Goal: Information Seeking & Learning: Check status

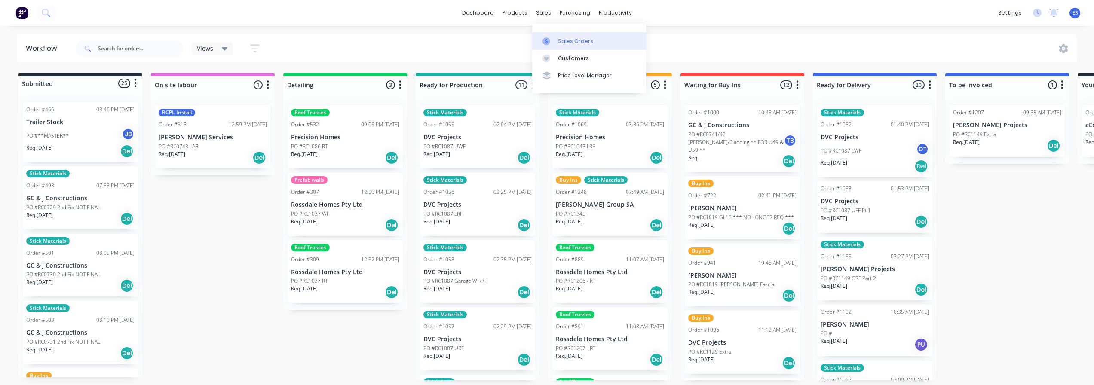
click at [568, 45] on div "Sales Orders" at bounding box center [575, 41] width 35 height 8
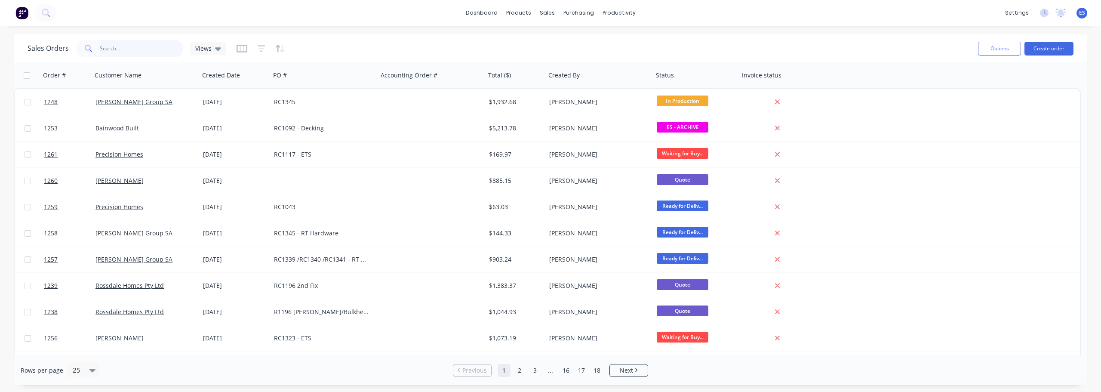
click at [130, 55] on input "text" at bounding box center [142, 48] width 84 height 17
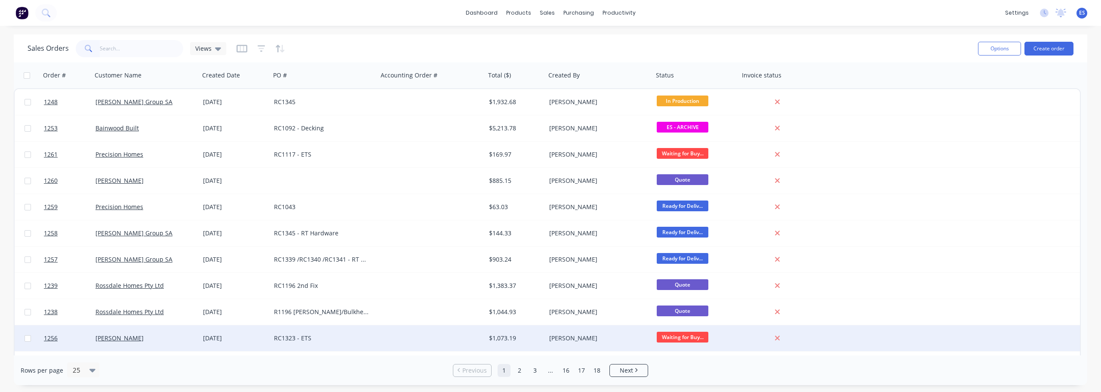
click at [342, 339] on div "RC1323 - ETS" at bounding box center [321, 338] width 95 height 9
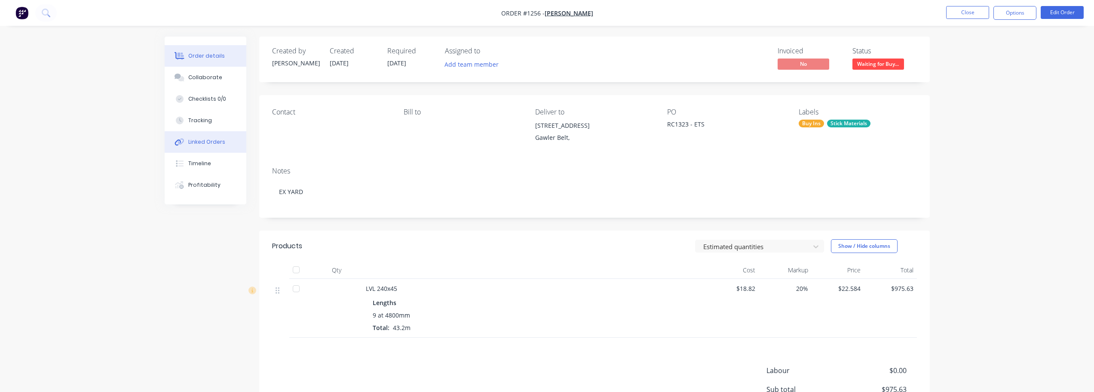
click at [215, 145] on div "Linked Orders" at bounding box center [206, 142] width 37 height 8
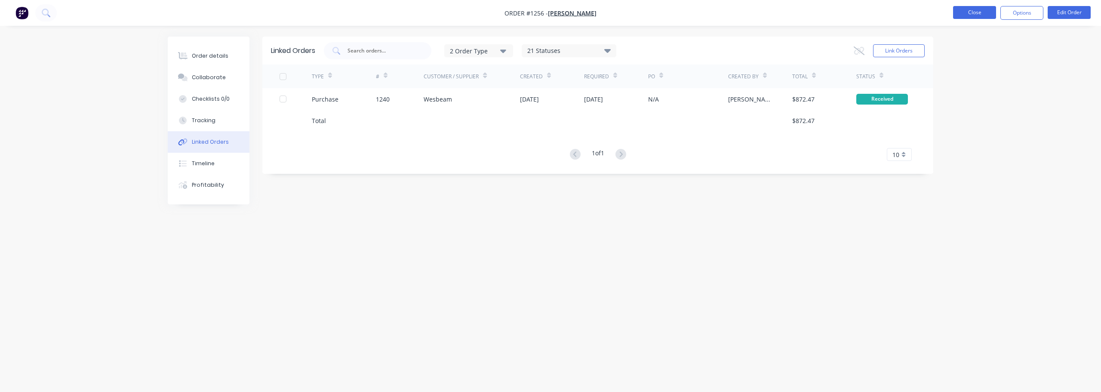
click at [961, 8] on button "Close" at bounding box center [974, 12] width 43 height 13
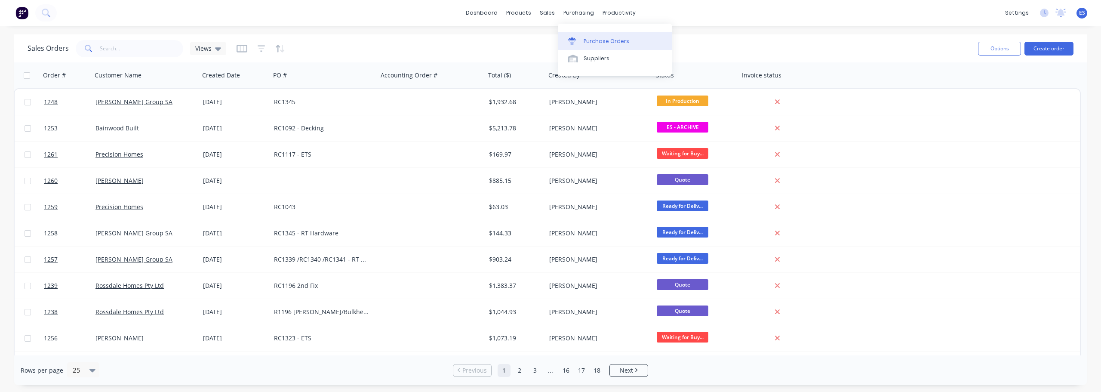
click at [599, 38] on div "Purchase Orders" at bounding box center [606, 41] width 46 height 8
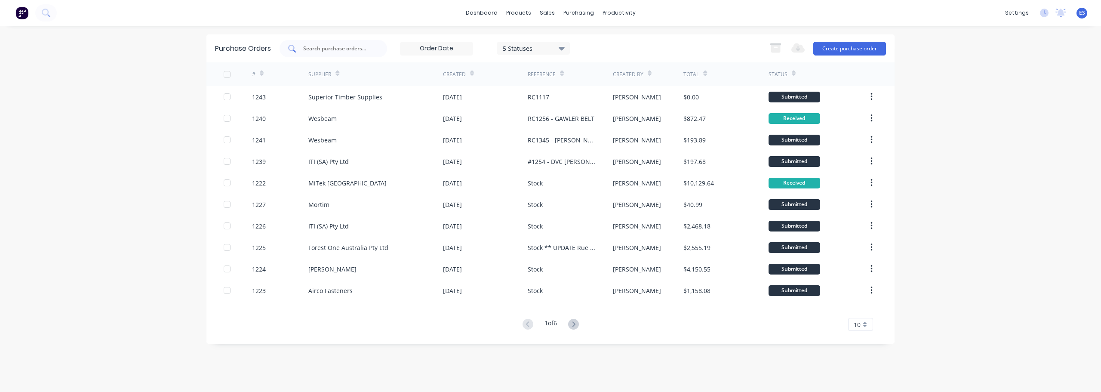
click at [331, 53] on div at bounding box center [332, 48] width 107 height 17
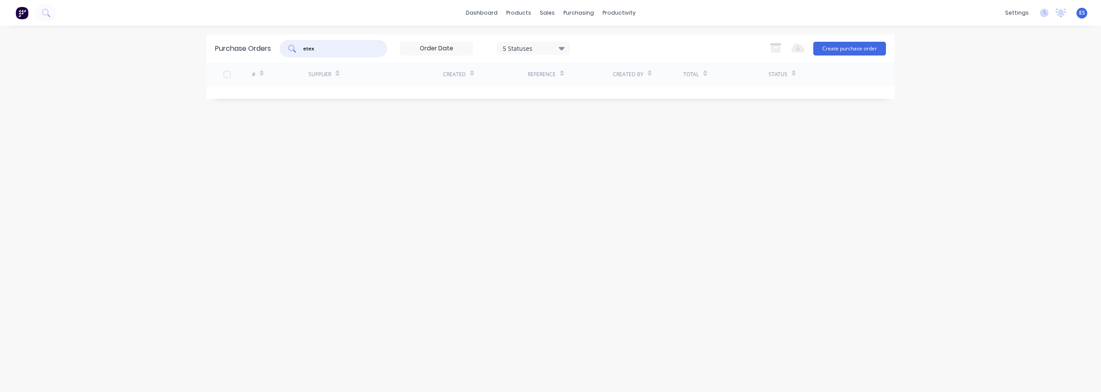
type input "etex"
click at [510, 49] on div "5 Statuses" at bounding box center [533, 47] width 61 height 9
click at [543, 64] on button "All" at bounding box center [551, 70] width 107 height 17
click at [617, 41] on div "etex 7 Statuses 7 Statuses Export to Excel (XLSX) Create purchase order" at bounding box center [582, 48] width 606 height 17
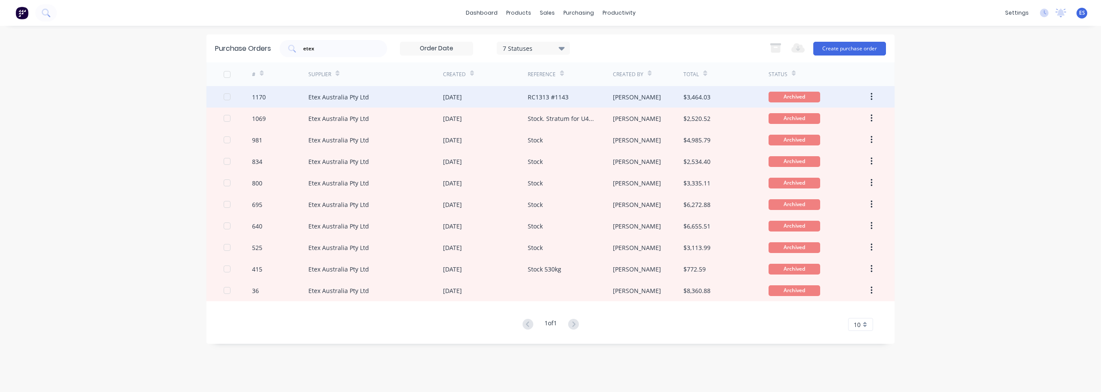
click at [567, 101] on div "RC1313 #1143" at bounding box center [548, 96] width 41 height 9
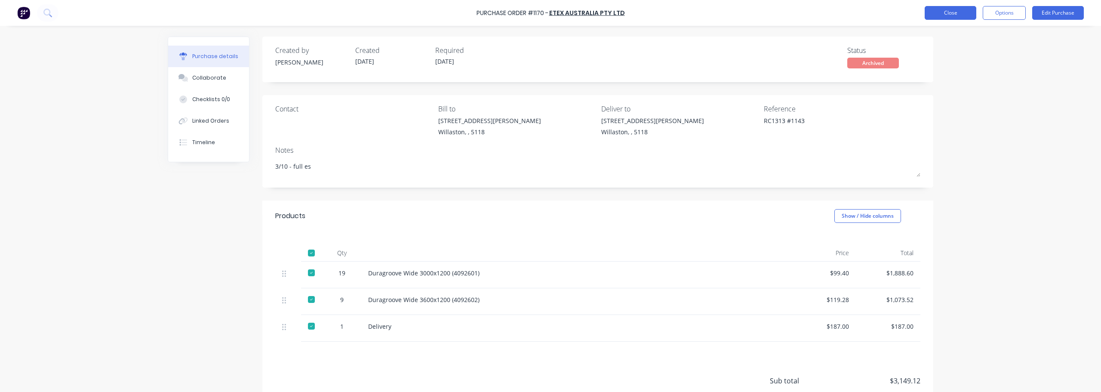
click at [958, 14] on button "Close" at bounding box center [950, 13] width 52 height 14
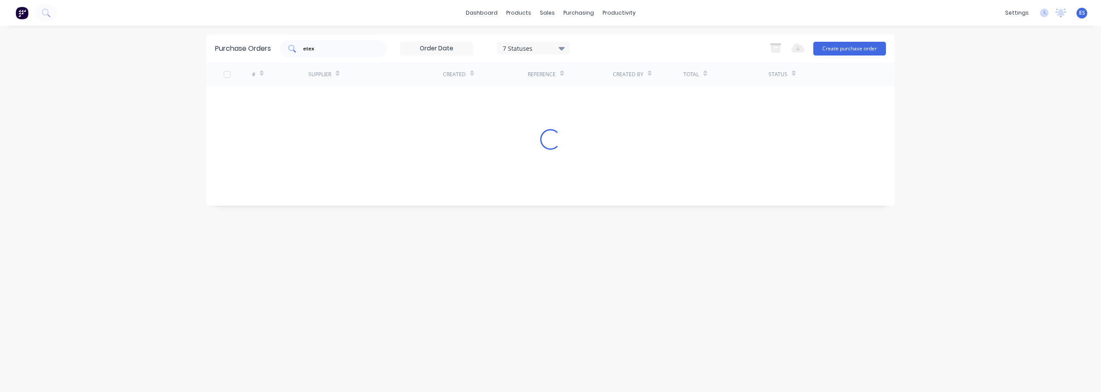
click at [334, 53] on div "etex" at bounding box center [332, 48] width 107 height 17
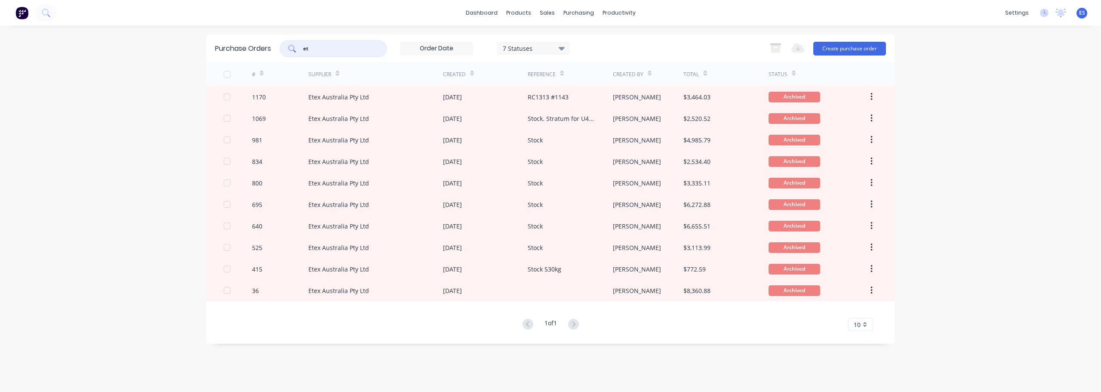
type input "e"
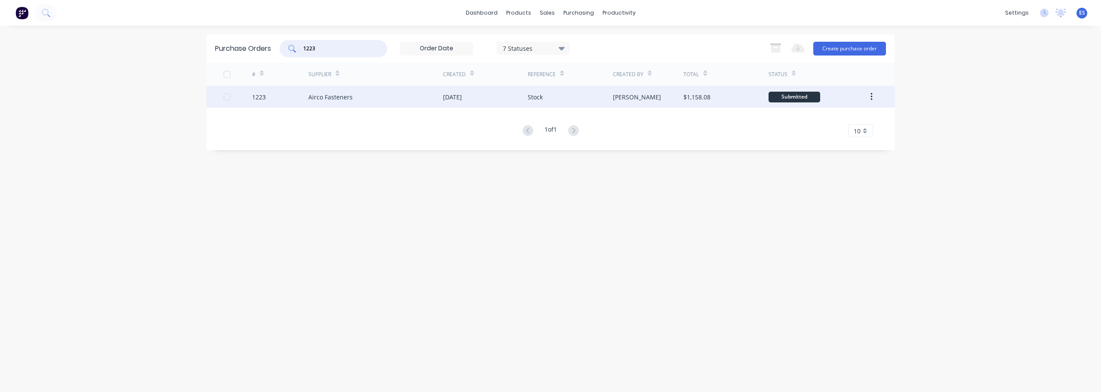
type input "1223"
click at [378, 100] on div "Airco Fasteners" at bounding box center [375, 96] width 135 height 21
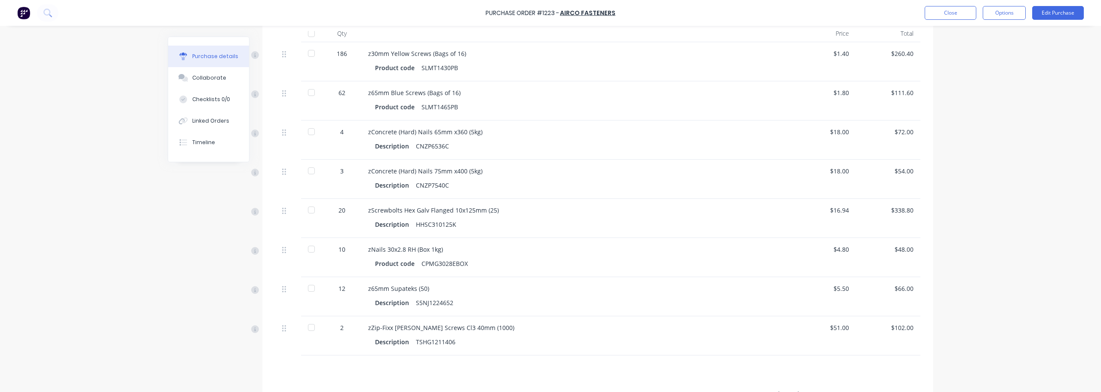
scroll to position [262, 0]
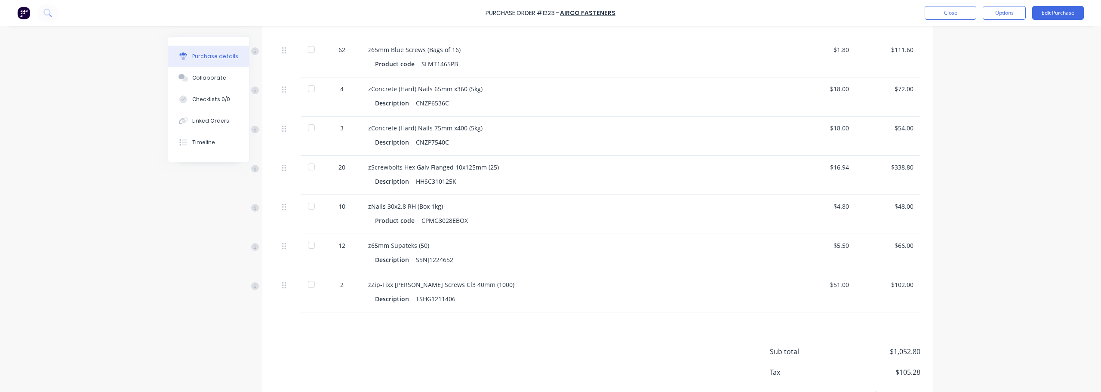
drag, startPoint x: 310, startPoint y: 243, endPoint x: 307, endPoint y: 225, distance: 17.8
click at [310, 242] on div at bounding box center [311, 244] width 17 height 17
click at [311, 204] on div at bounding box center [311, 205] width 17 height 17
drag, startPoint x: 309, startPoint y: 170, endPoint x: 307, endPoint y: 149, distance: 21.1
click at [309, 169] on div at bounding box center [311, 166] width 17 height 17
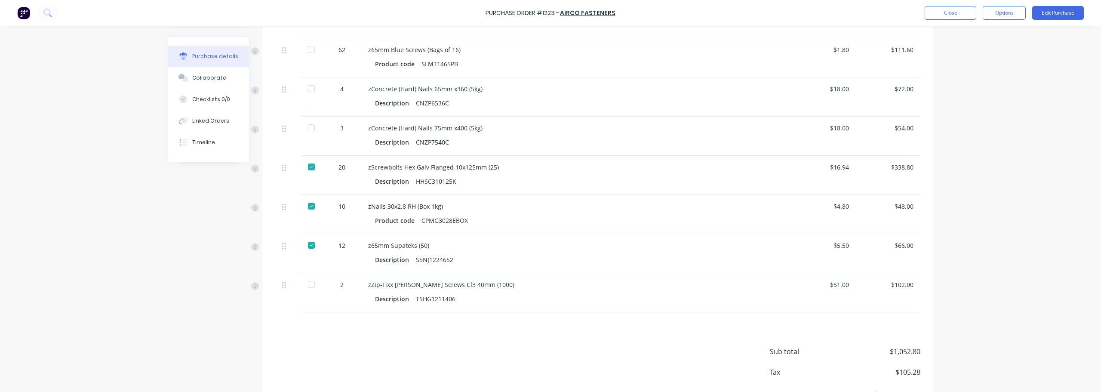
click at [309, 124] on div at bounding box center [311, 127] width 17 height 17
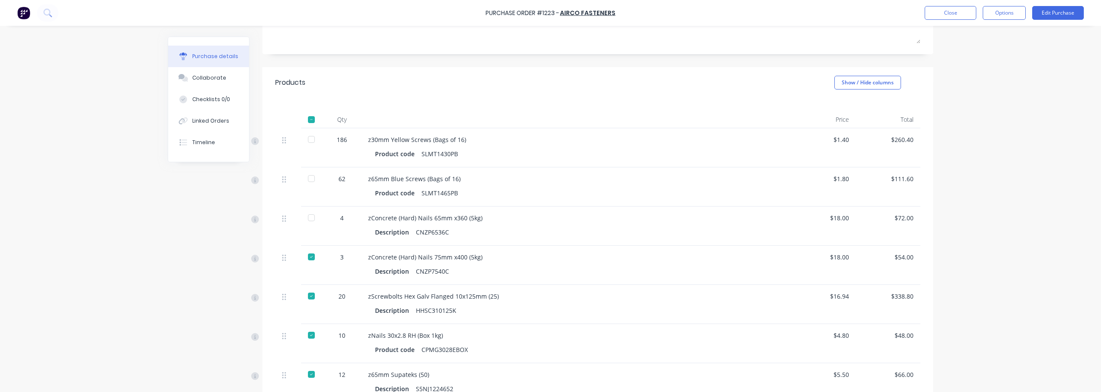
drag, startPoint x: 310, startPoint y: 215, endPoint x: 311, endPoint y: 175, distance: 39.6
click at [310, 214] on div at bounding box center [311, 217] width 17 height 17
click at [311, 175] on div at bounding box center [311, 178] width 17 height 17
click at [309, 141] on div at bounding box center [311, 139] width 17 height 17
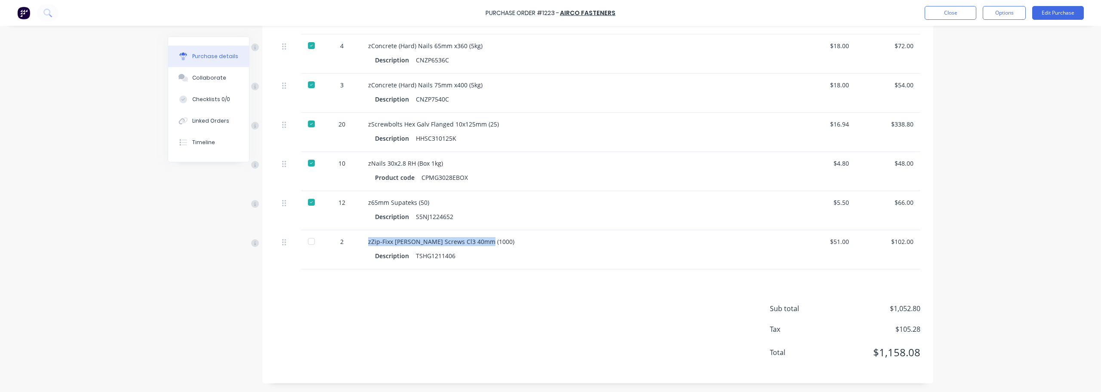
drag, startPoint x: 495, startPoint y: 242, endPoint x: 364, endPoint y: 244, distance: 130.7
click at [364, 244] on div "zZip-Fixx [PERSON_NAME] Screws Cl3 40mm (1000) Description TSHG1211406" at bounding box center [576, 249] width 430 height 39
copy div "zZip-Fixx [PERSON_NAME] Screws Cl3 40mm (1000)"
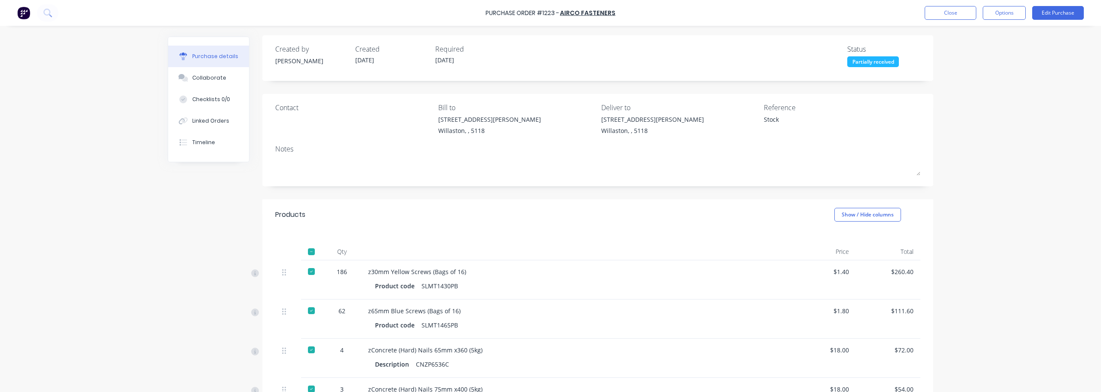
scroll to position [0, 0]
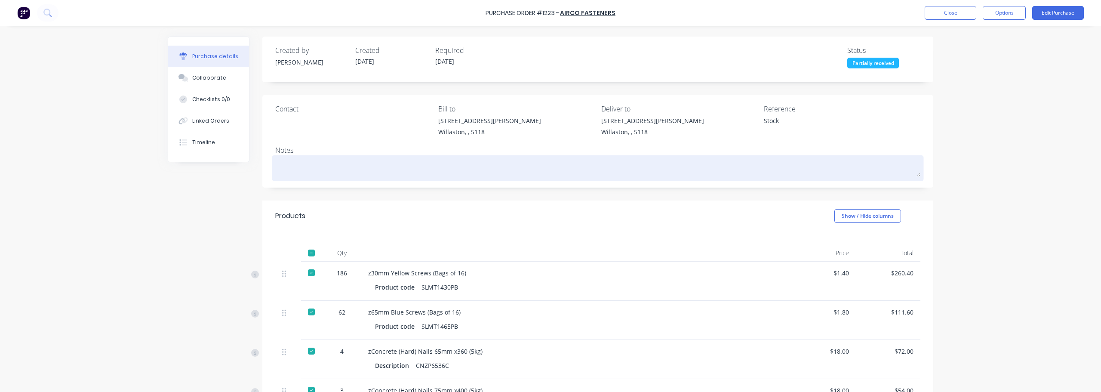
click at [313, 171] on textarea at bounding box center [597, 166] width 645 height 19
type textarea "x"
type textarea "5"
type textarea "x"
type textarea "5/"
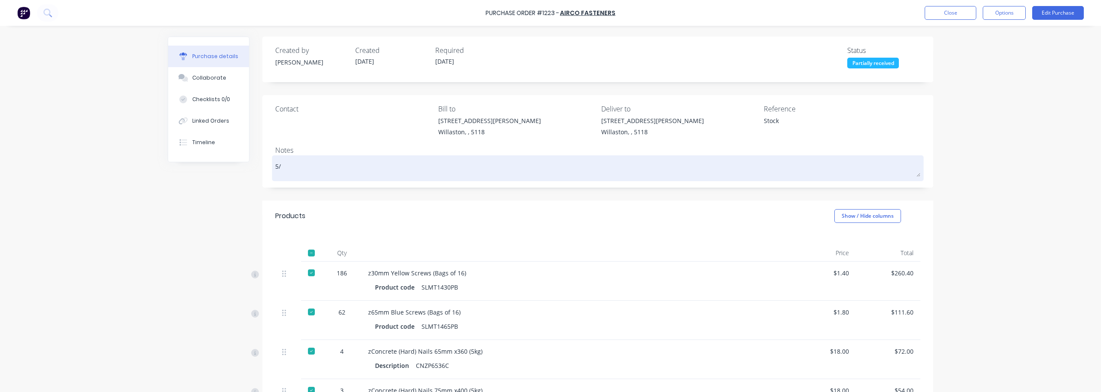
type textarea "x"
type textarea "5/1"
type textarea "x"
type textarea "5/10"
type textarea "x"
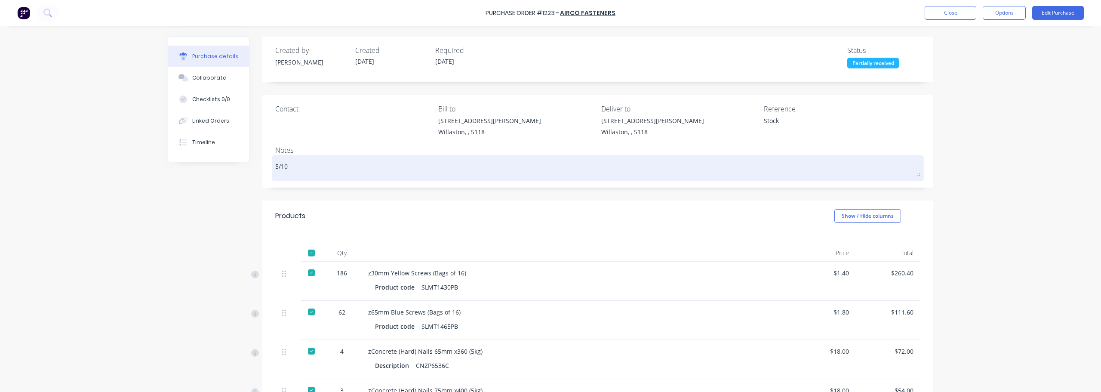
type textarea "5/1"
type textarea "x"
type textarea "5/"
type textarea "x"
type textarea "5"
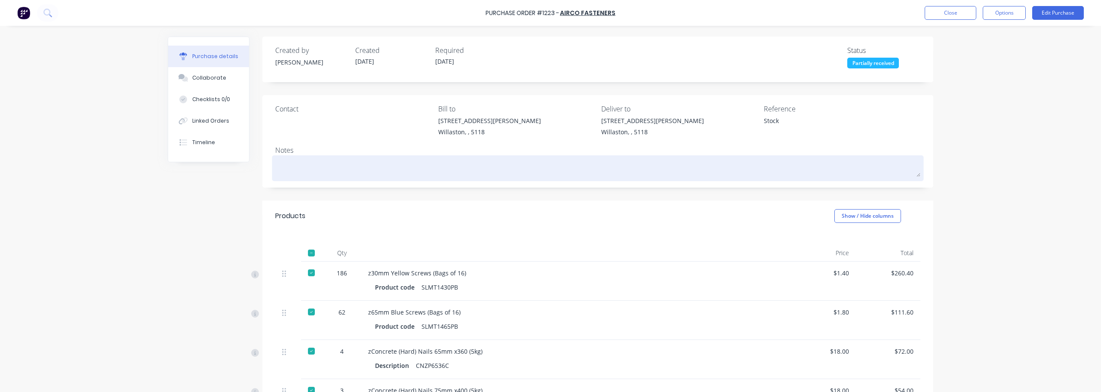
type textarea "x"
type textarea "3"
type textarea "x"
type textarea "3/"
type textarea "x"
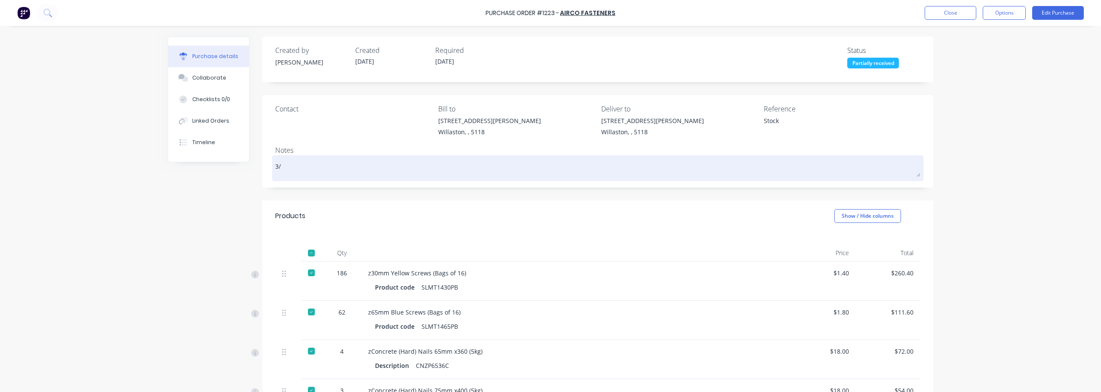
type textarea "3/1"
type textarea "x"
type textarea "3/10"
type textarea "x"
type textarea "3/10"
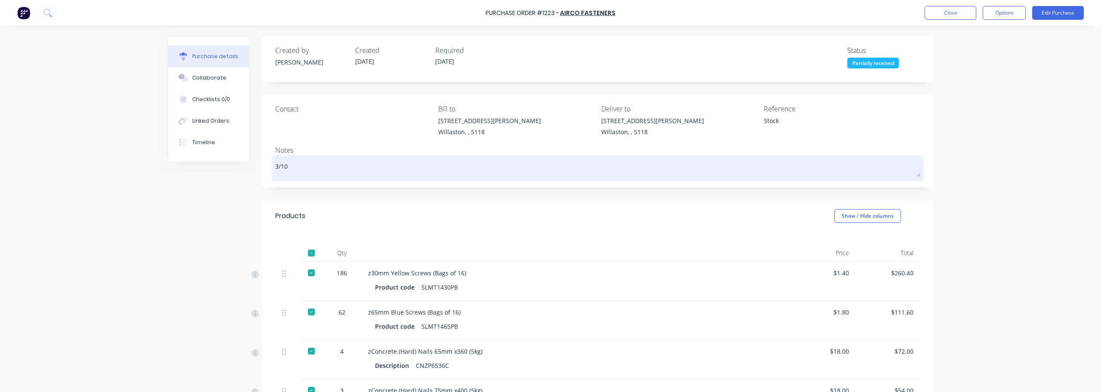
type textarea "x"
type textarea "3/10 -"
type textarea "x"
type textarea "3/10 -"
type textarea "x"
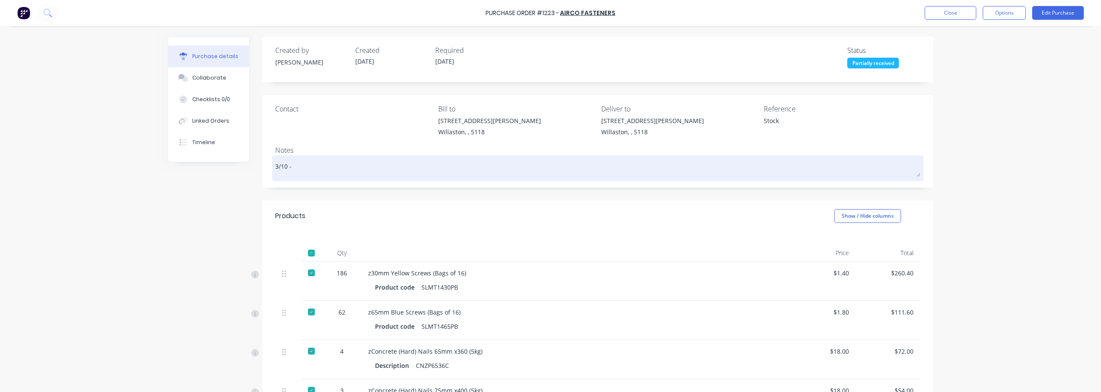
type textarea "3/10 - a"
type textarea "x"
type textarea "3/10 - al"
type textarea "x"
type textarea "3/10 - all"
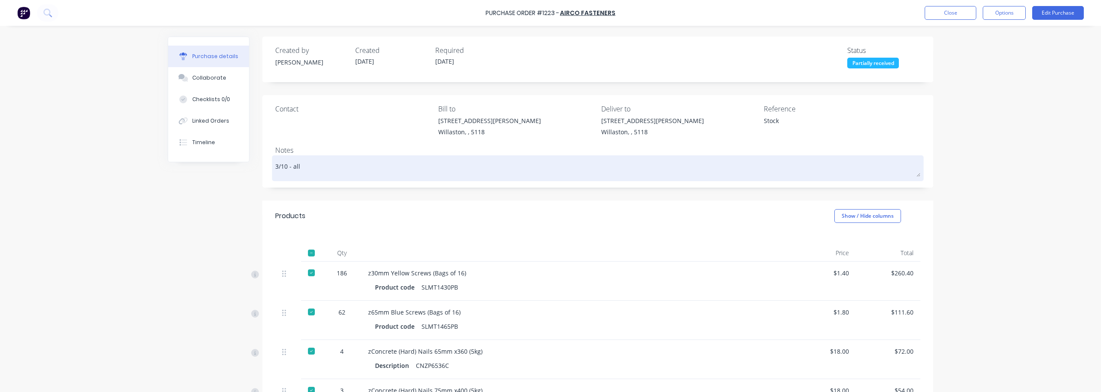
type textarea "x"
type textarea "3/10 - all"
type textarea "x"
type textarea "3/10 - all r"
type textarea "x"
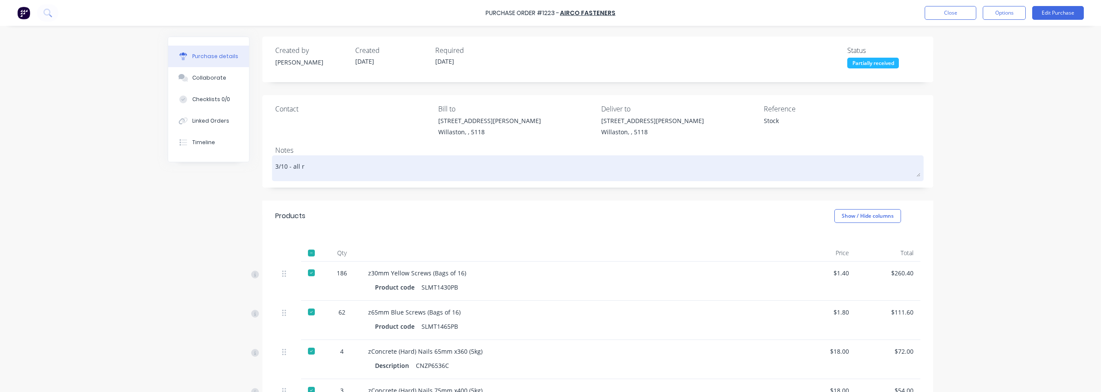
type textarea "3/10 - all re"
type textarea "x"
type textarea "3/10 - all rec"
type textarea "x"
type textarea "3/10 - all reci"
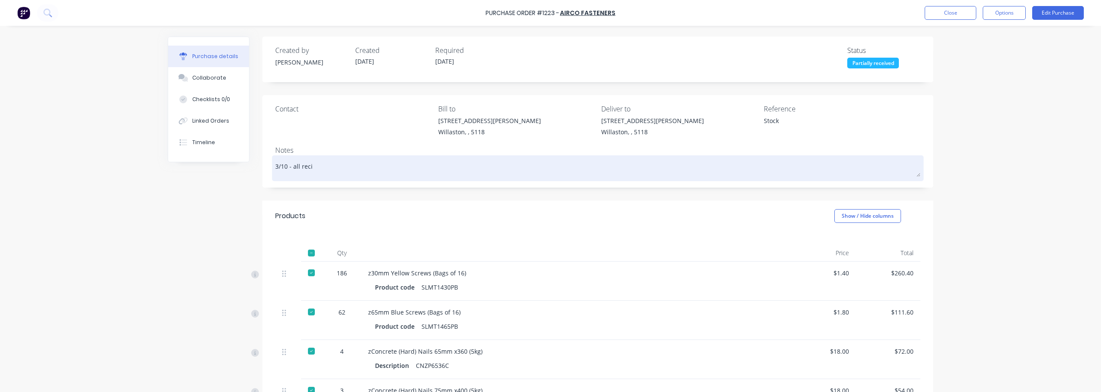
type textarea "x"
type textarea "3/10 - all recive"
type textarea "x"
type textarea "3/10 - all recived"
type textarea "x"
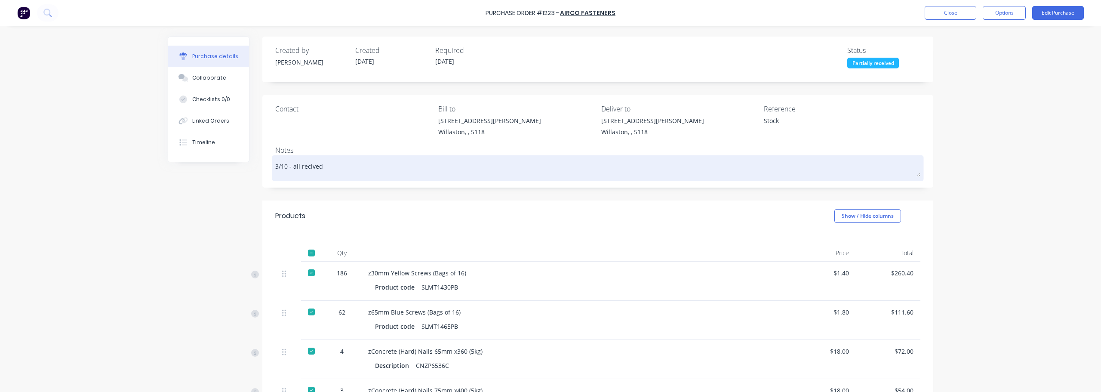
type textarea "3/10 - all recived"
type textarea "x"
type textarea "3/10 - all recived a"
type textarea "x"
type textarea "3/10 - all recived ap"
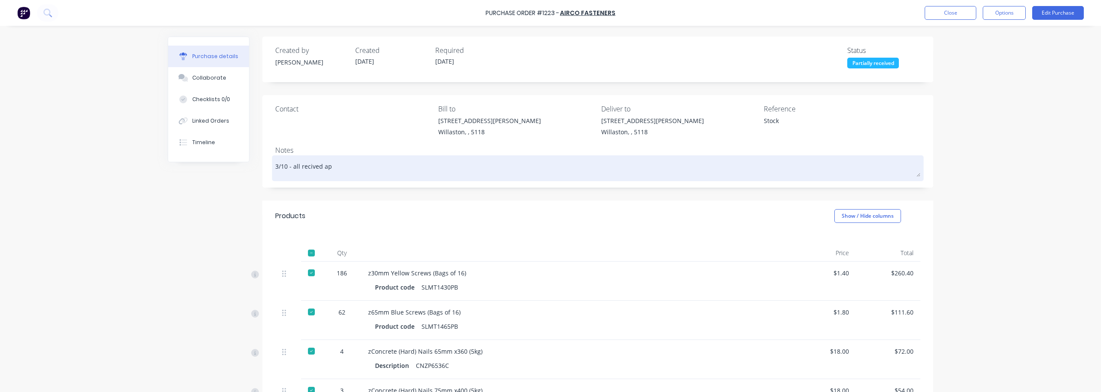
type textarea "x"
type textarea "3/10 - all recived a"
type textarea "x"
type textarea "3/10 - all recived"
type textarea "x"
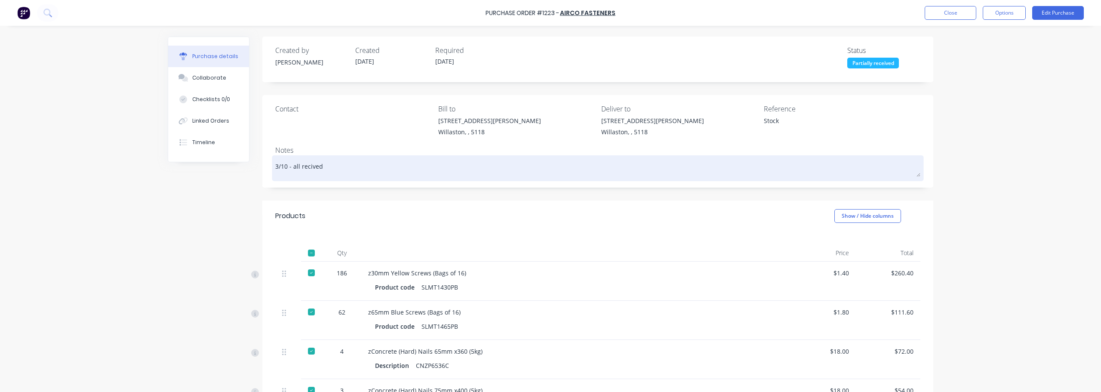
type textarea "3/10 - all recived"
type textarea "x"
type textarea "3/10 - all recive"
type textarea "x"
type textarea "3/10 - all reciv"
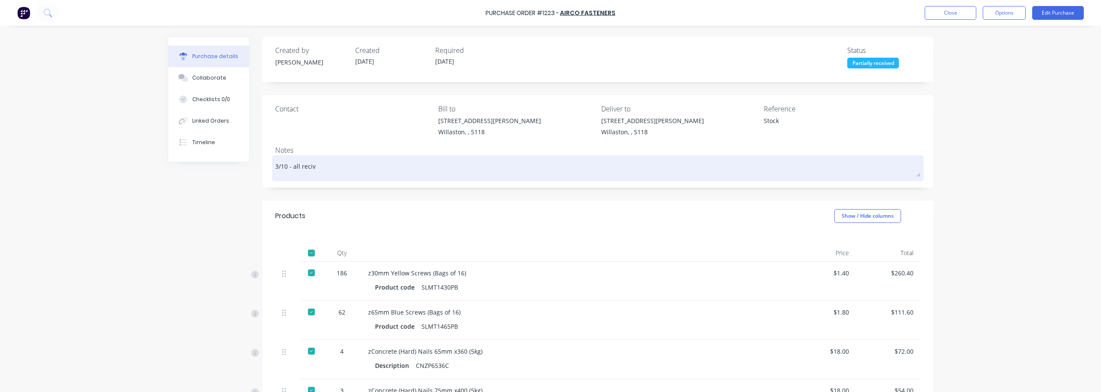
type textarea "x"
type textarea "3/10 - all reci"
type textarea "x"
type textarea "3/10 - all rec"
type textarea "x"
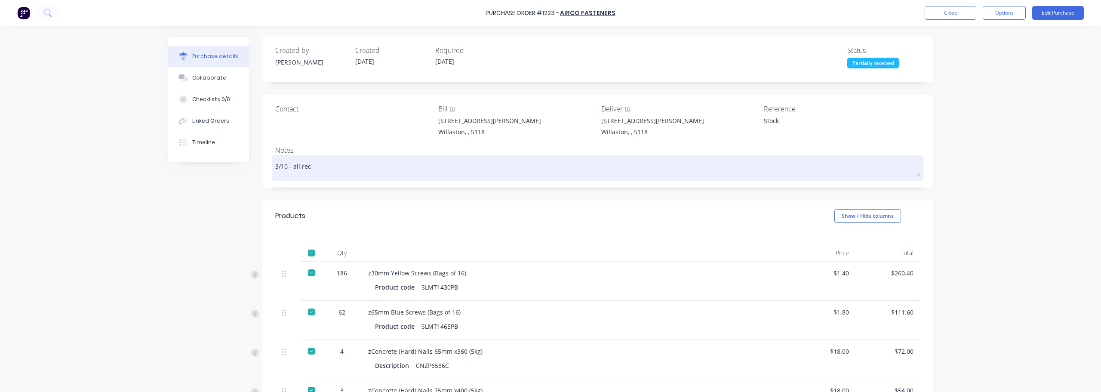
type textarea "3/10 - all re"
type textarea "x"
type textarea "3/10 - all r"
type textarea "x"
type textarea "3/10 - all"
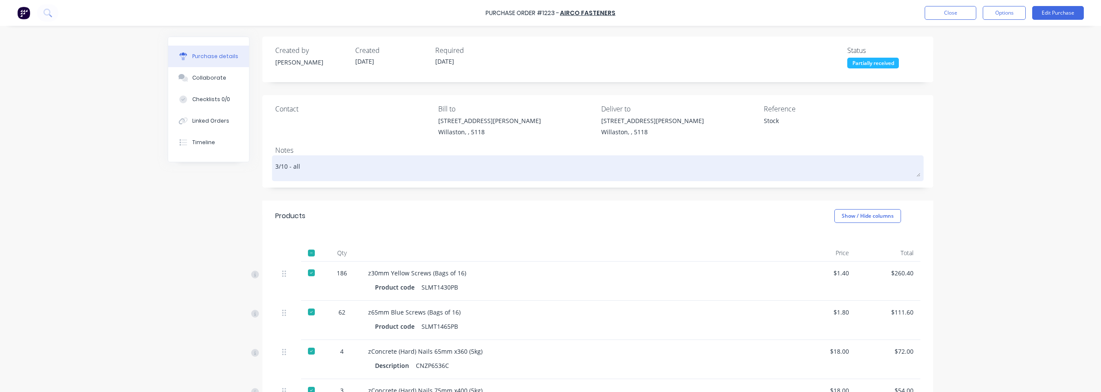
type textarea "x"
type textarea "3/10 - all R"
type textarea "x"
type textarea "3/10 - all Re"
type textarea "x"
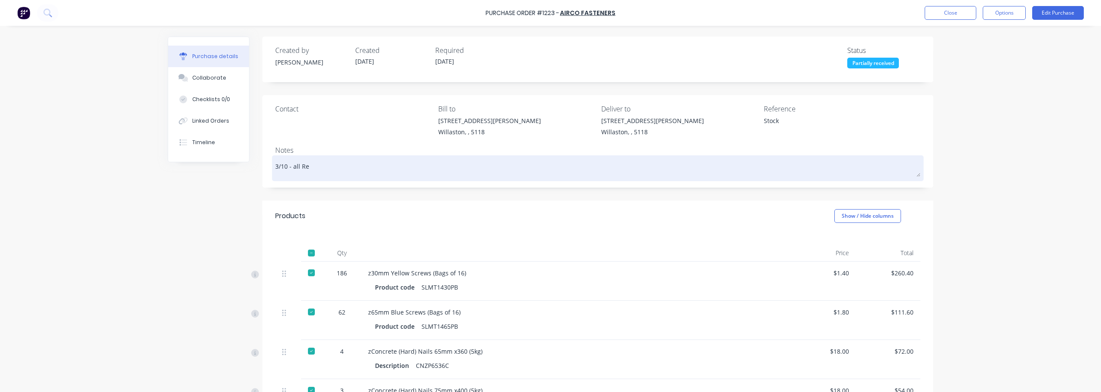
type textarea "3/10 - all Rec"
type textarea "x"
type textarea "3/10 - all Reci"
type textarea "x"
type textarea "3/10 - all [PERSON_NAME]"
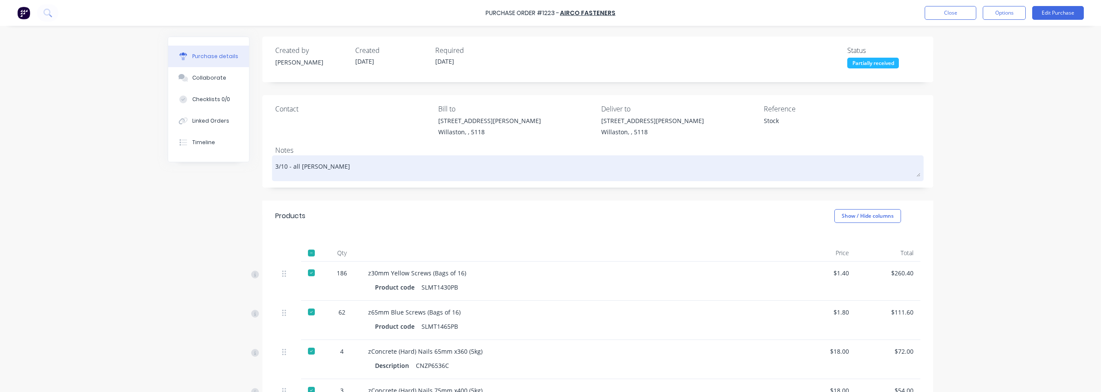
type textarea "x"
type textarea "3/10 - all Reciev"
type textarea "x"
type textarea "3/10 - all Recieve"
type textarea "x"
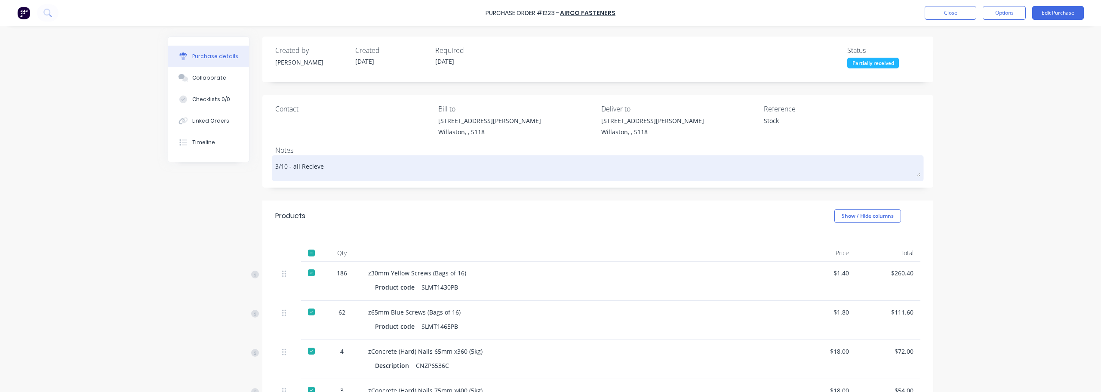
type textarea "3/10 - all Recieved"
type textarea "x"
type textarea "3/10 - all Recieved"
type textarea "x"
type textarea "3/10 - all Recieved a"
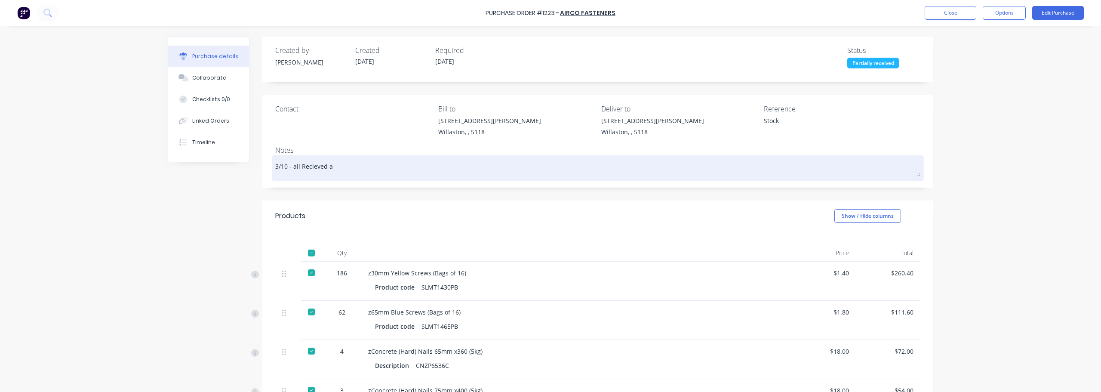
type textarea "x"
type textarea "3/10 - all Recieved ap"
type textarea "x"
type textarea "3/10 - all Recieved apa"
type textarea "x"
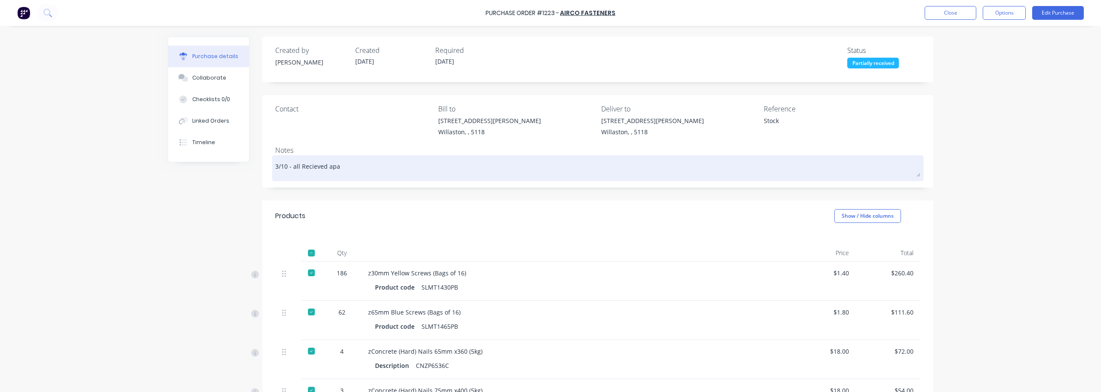
type textarea "3/10 - all Recieved apar"
type textarea "x"
type textarea "3/10 - all Recieved apart"
type textarea "x"
type textarea "3/10 - all Recieved apart"
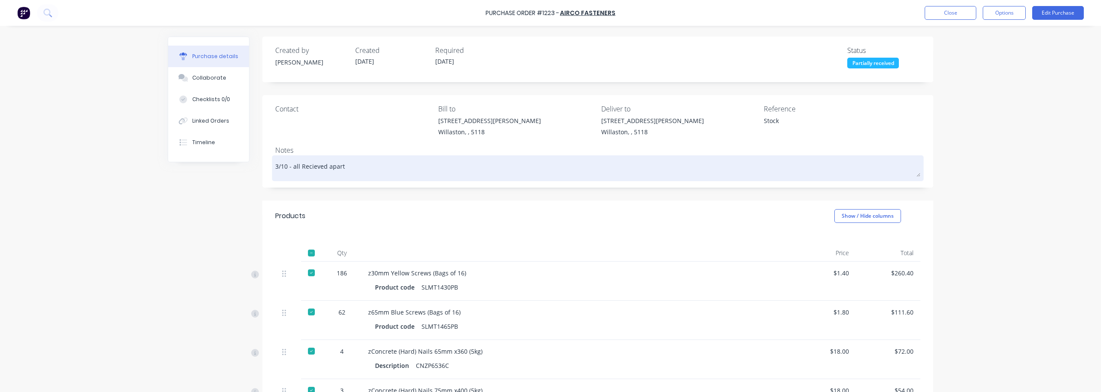
type textarea "x"
type textarea "3/10 - all Recieved apart f"
type textarea "x"
type textarea "3/10 - all Recieved apart fro"
type textarea "x"
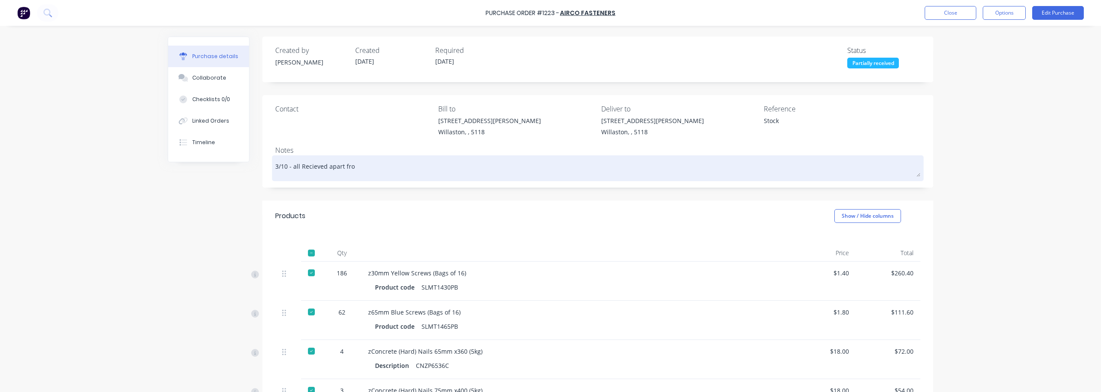
type textarea "3/10 - all Recieved apart from"
type textarea "x"
type textarea "3/10 - all Recieved apart from"
paste textarea "zZip-Fixx [PERSON_NAME] Screws Cl3 40mm (1000)"
type textarea "x"
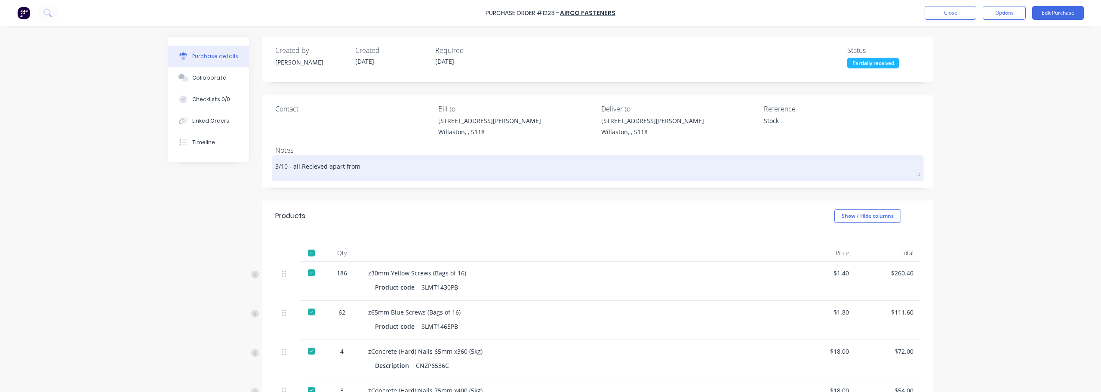
type textarea "3/10 - all Recieved apart from zZip-Fixx [PERSON_NAME] Screws Cl3 40mm (1000)"
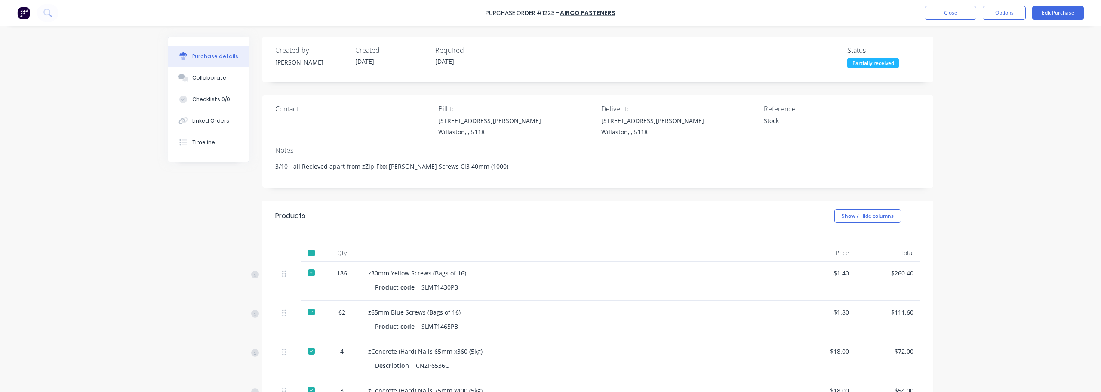
type textarea "x"
type textarea "3/10 - all Recieved apart from zZip-Fixx [PERSON_NAME] Screws Cl3 40mm (1000)"
type textarea "x"
type textarea "3/10 - all Recieved apart from zZip-Fixx [PERSON_NAME] Screws Cl3 40mm (1000) E"
type textarea "x"
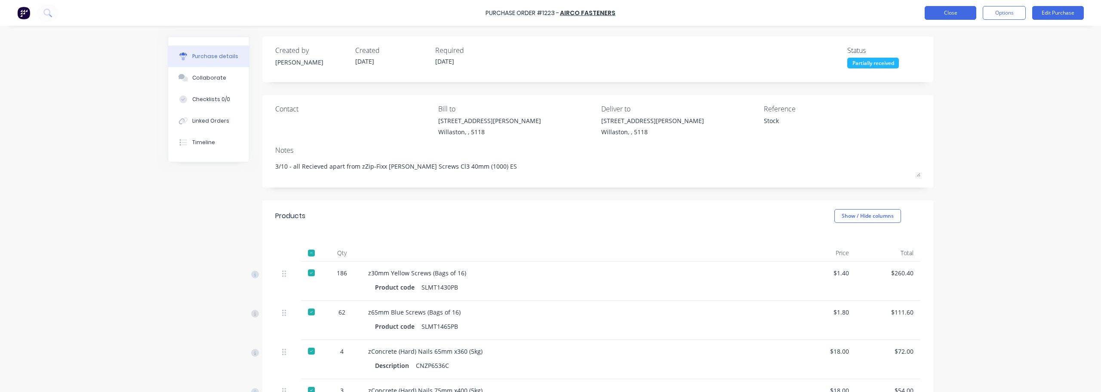
type textarea "3/10 - all Recieved apart from zZip-Fixx [PERSON_NAME] Screws Cl3 40mm (1000) ES"
type textarea "x"
type textarea "3/10 - all Recieved apart from zZip-Fixx [PERSON_NAME] Screws Cl3 40mm (1000) ES"
click at [968, 14] on button "Close" at bounding box center [950, 13] width 52 height 14
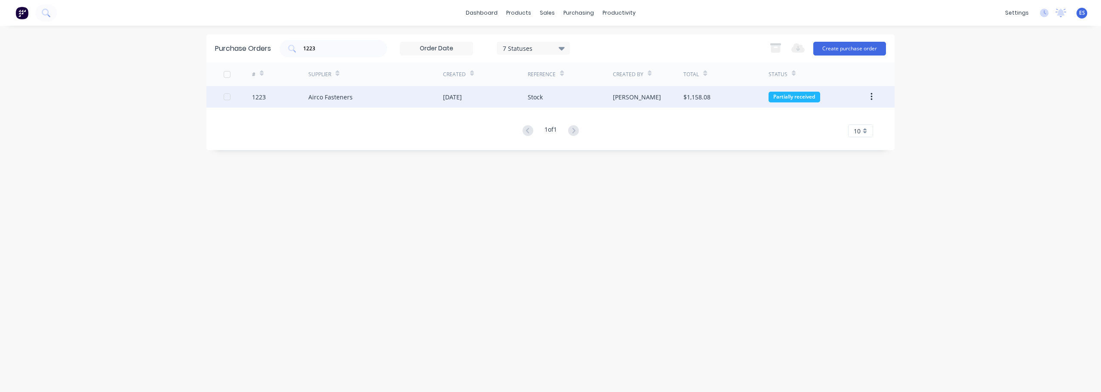
click at [717, 99] on div "$1,158.08" at bounding box center [725, 96] width 85 height 21
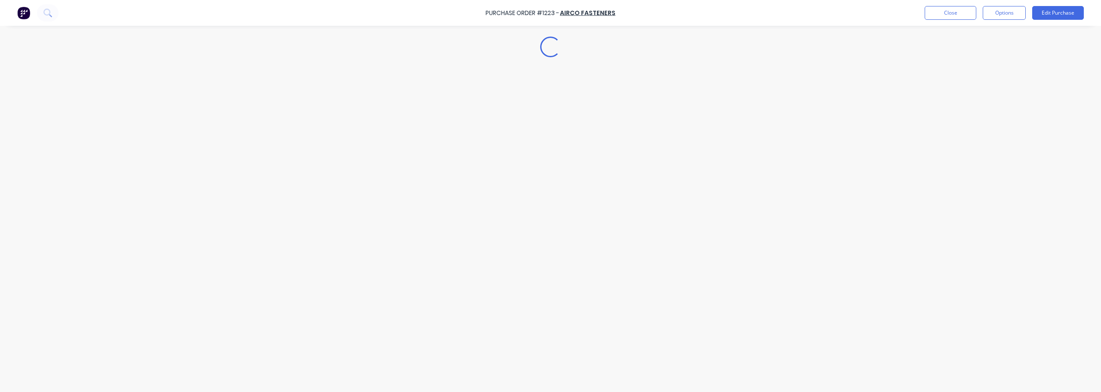
type textarea "x"
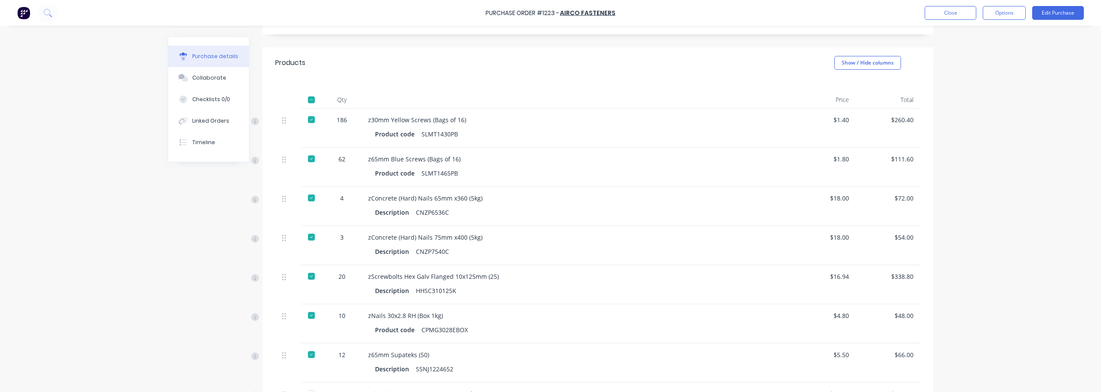
scroll to position [129, 0]
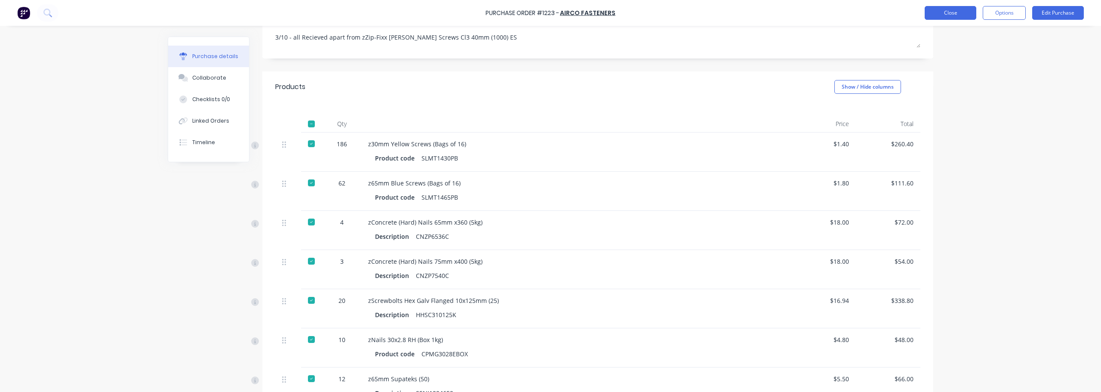
click at [949, 10] on button "Close" at bounding box center [950, 13] width 52 height 14
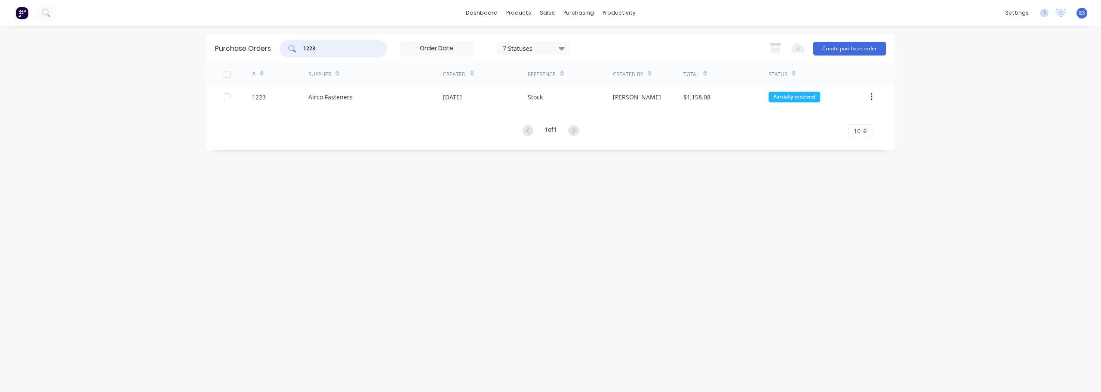
click at [331, 47] on input "1223" at bounding box center [337, 48] width 71 height 9
type input "1"
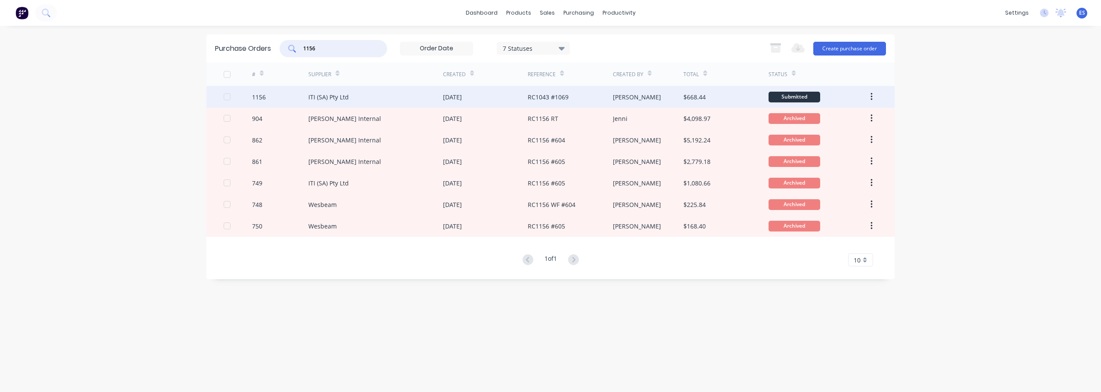
type input "1156"
click at [379, 92] on div "ITI (SA) Pty Ltd" at bounding box center [375, 96] width 135 height 21
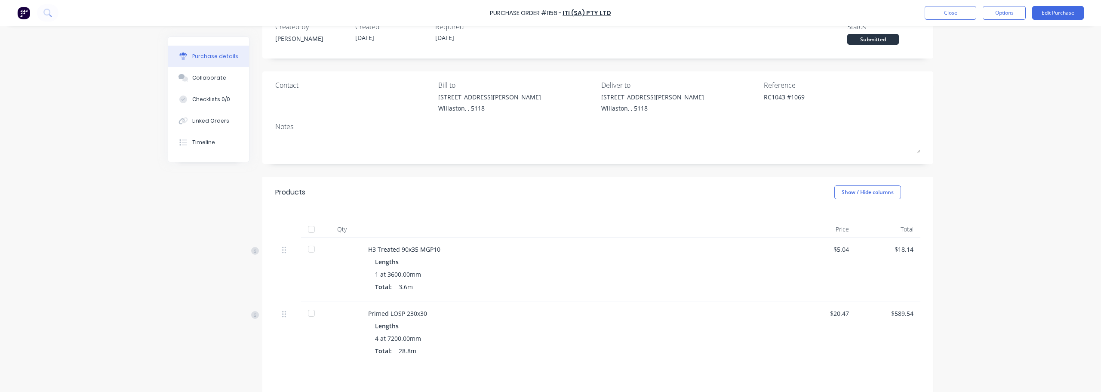
scroll to position [120, 0]
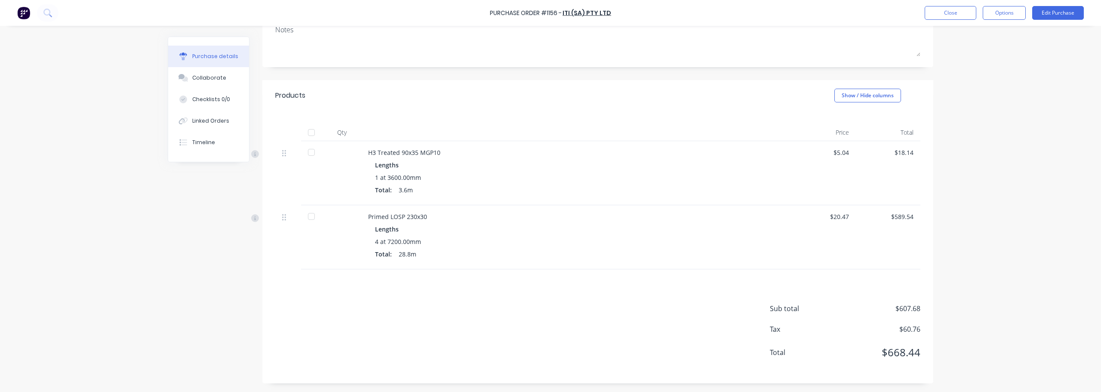
click at [312, 132] on div at bounding box center [311, 132] width 17 height 17
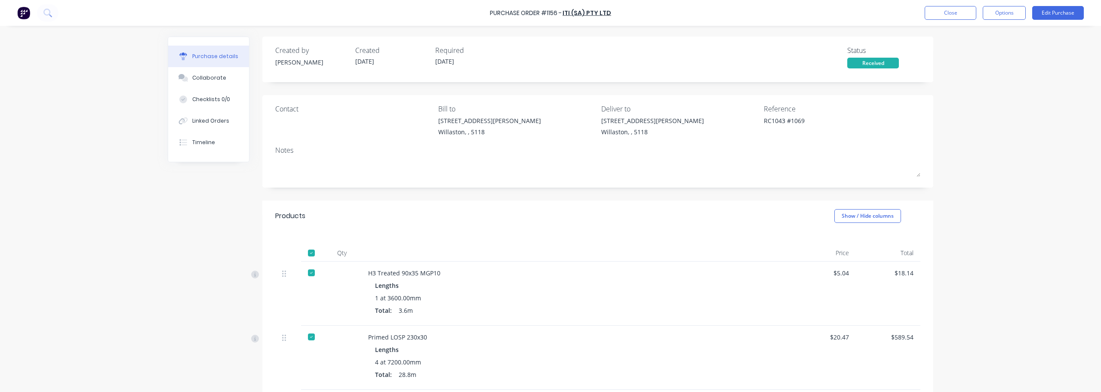
click at [360, 182] on div "Contact Bill to [STREET_ADDRESS][PERSON_NAME] Deliver to [STREET_ADDRESS][PERSO…" at bounding box center [597, 141] width 671 height 92
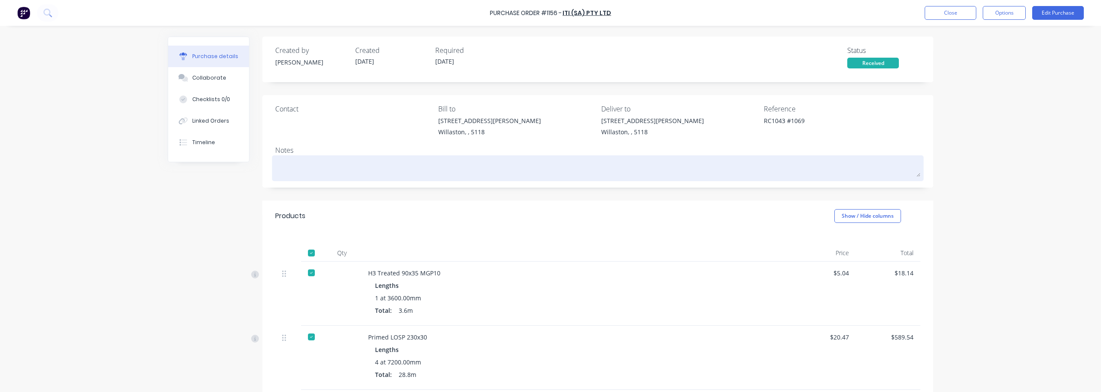
click at [359, 165] on textarea at bounding box center [597, 166] width 645 height 19
type textarea "x"
type textarea "3"
type textarea "x"
type textarea "3/"
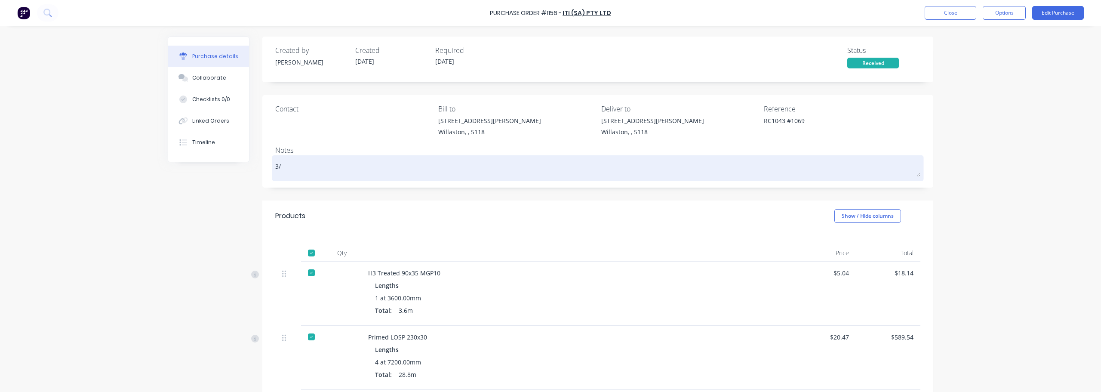
type textarea "x"
type textarea "3/1"
type textarea "x"
type textarea "3/10"
type textarea "x"
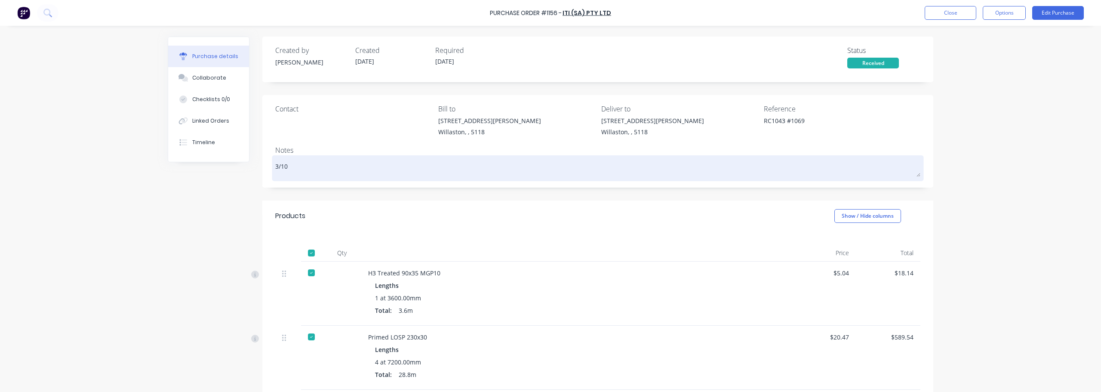
type textarea "3/10"
type textarea "x"
type textarea "3/10 r"
type textarea "x"
type textarea "3/10 re"
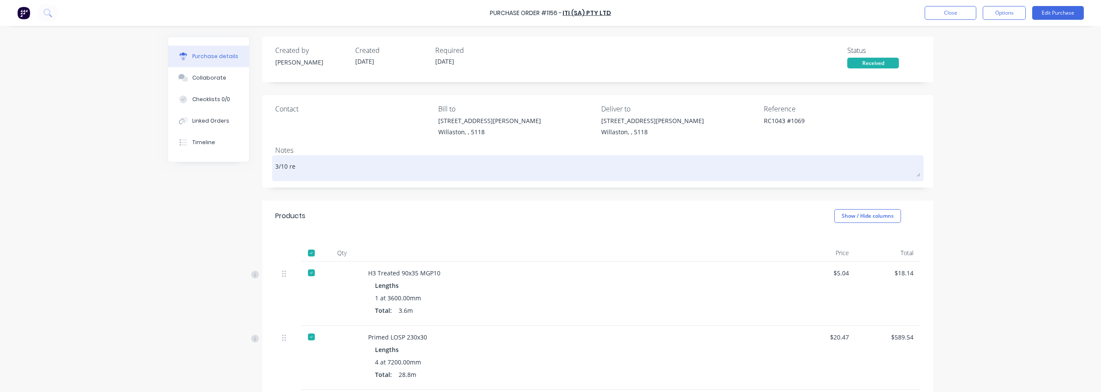
type textarea "x"
type textarea "3/10 rec"
type textarea "x"
type textarea "3/10 reci"
type textarea "x"
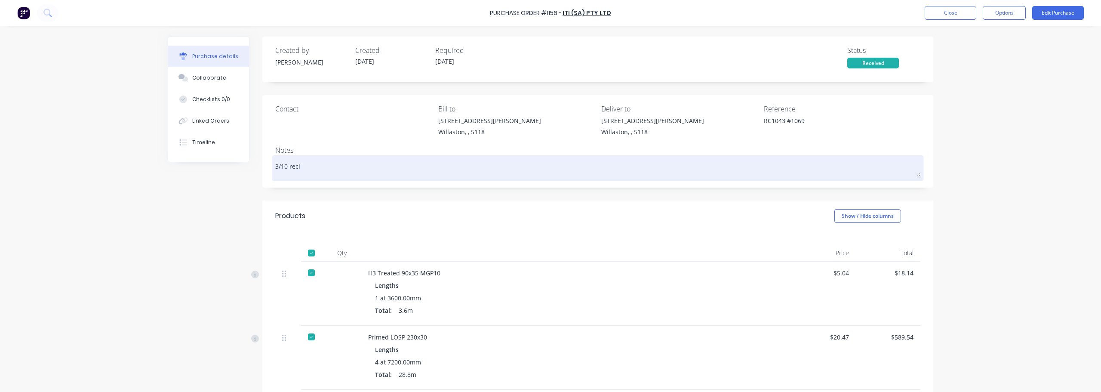
type textarea "3/10 reciv"
type textarea "x"
type textarea "3/10 recive"
type textarea "x"
type textarea "3/10 recived"
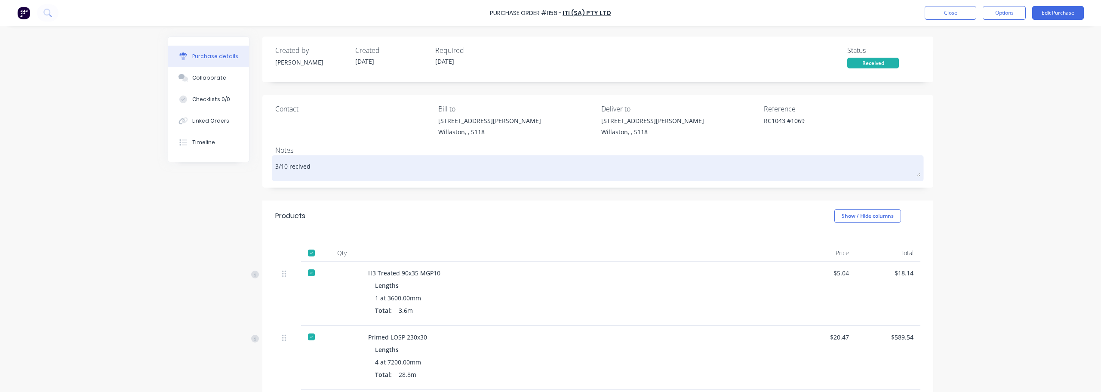
type textarea "x"
type textarea "3/10 recived"
type textarea "x"
type textarea "3/10 recived o"
type textarea "x"
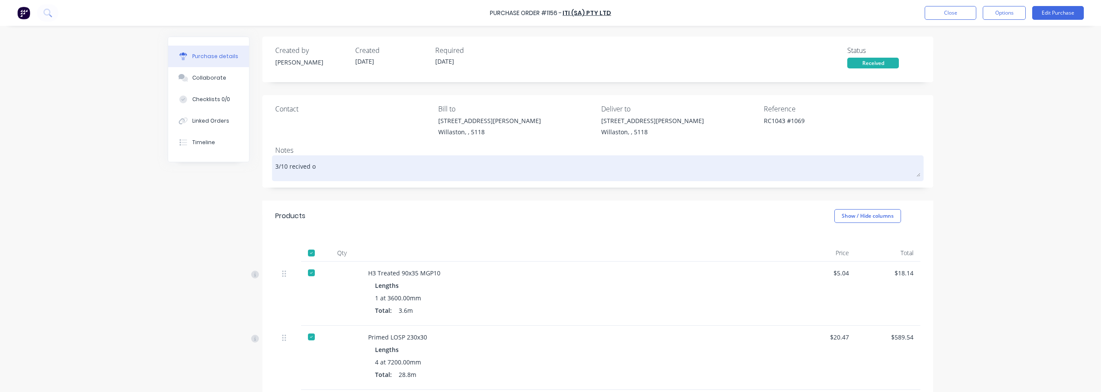
type textarea "3/10 recived on"
type textarea "x"
type textarea "3/10 recived o"
type textarea "x"
type textarea "3/10 recived"
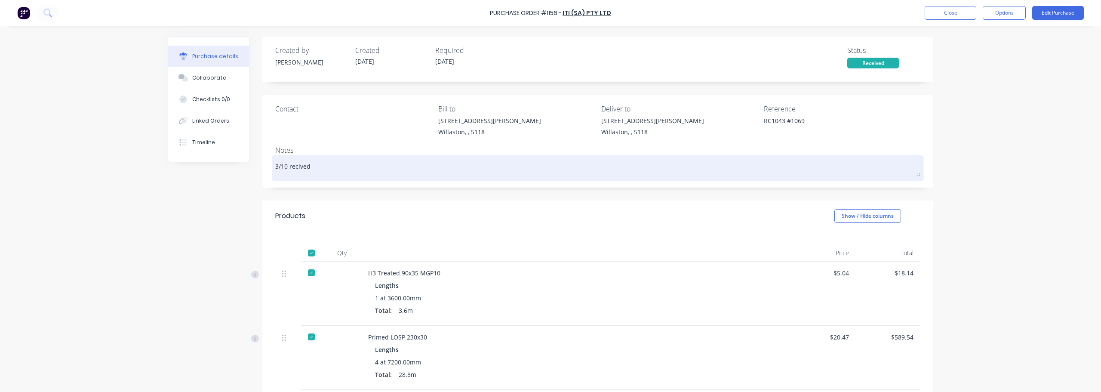
type textarea "x"
type textarea "3/10 recived"
type textarea "x"
type textarea "3/10 recive"
type textarea "x"
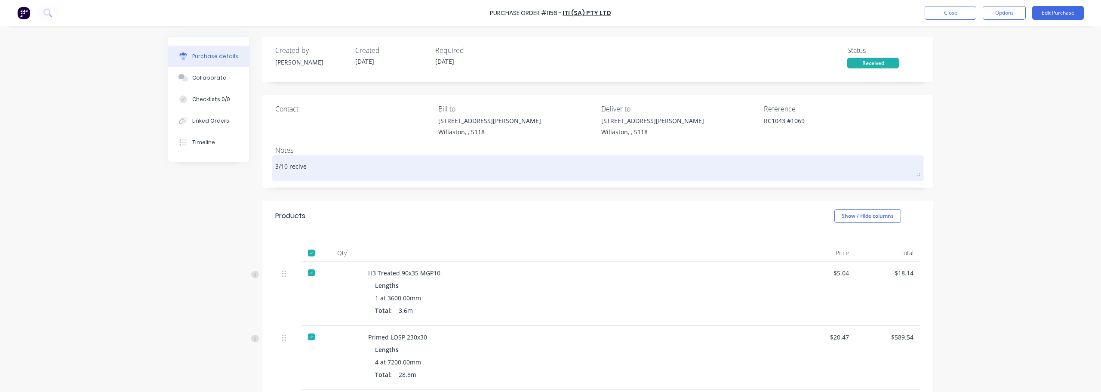
type textarea "3/10 reciv"
type textarea "x"
type textarea "3/10 reci"
type textarea "x"
type textarea "3/10 [PERSON_NAME]"
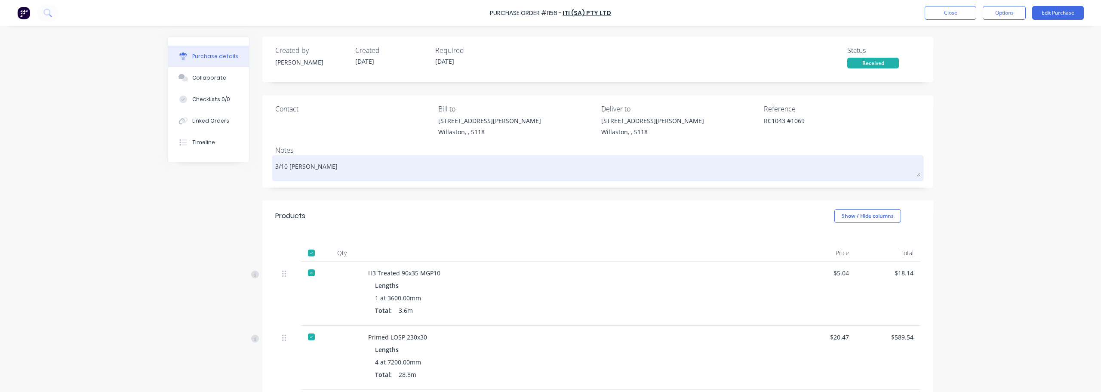
type textarea "x"
type textarea "3/10 reciev"
type textarea "x"
type textarea "3/10 recieve"
type textarea "x"
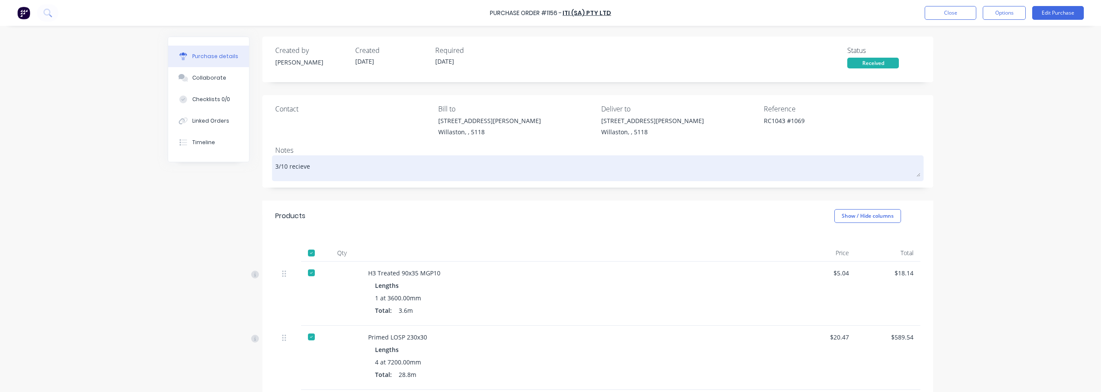
type textarea "3/10 recieved"
type textarea "x"
type textarea "3/10 recieved"
type textarea "x"
type textarea "3/10 recieved i"
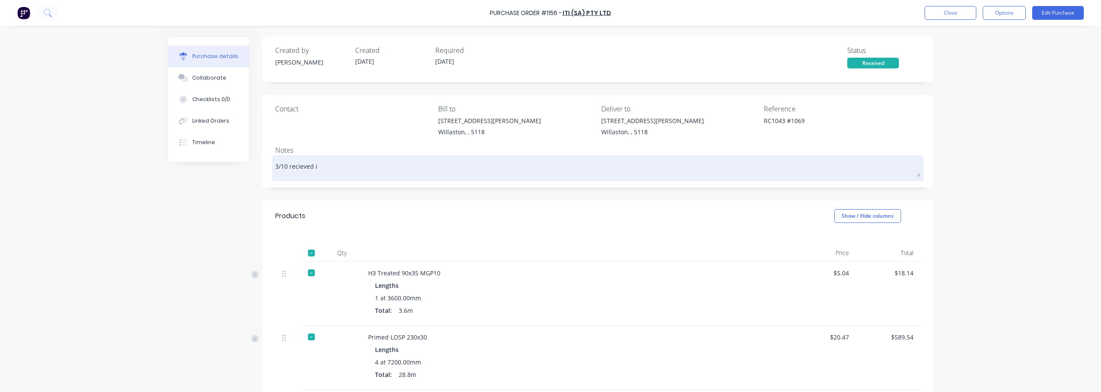
type textarea "x"
type textarea "3/10 recieved in"
type textarea "x"
type textarea "3/10 recieved in"
type textarea "x"
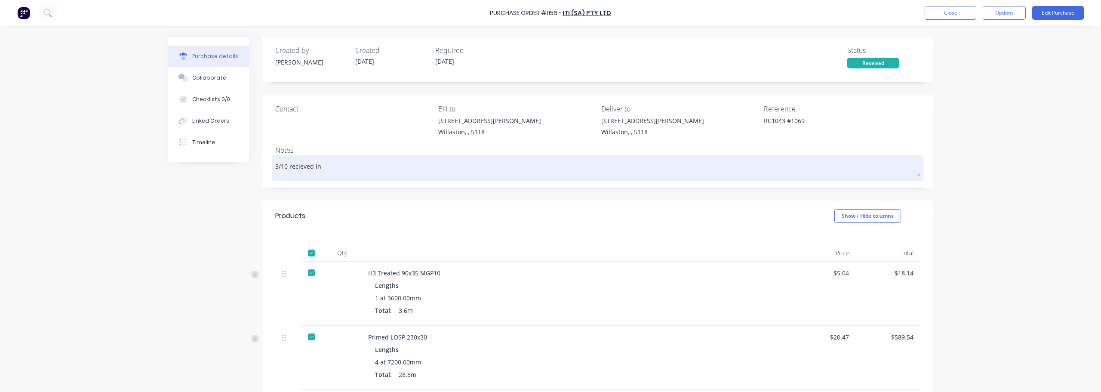
type textarea "3/10 recieved in f"
type textarea "x"
type textarea "3/10 recieved in fu"
type textarea "x"
type textarea "3/10 recieved in ful"
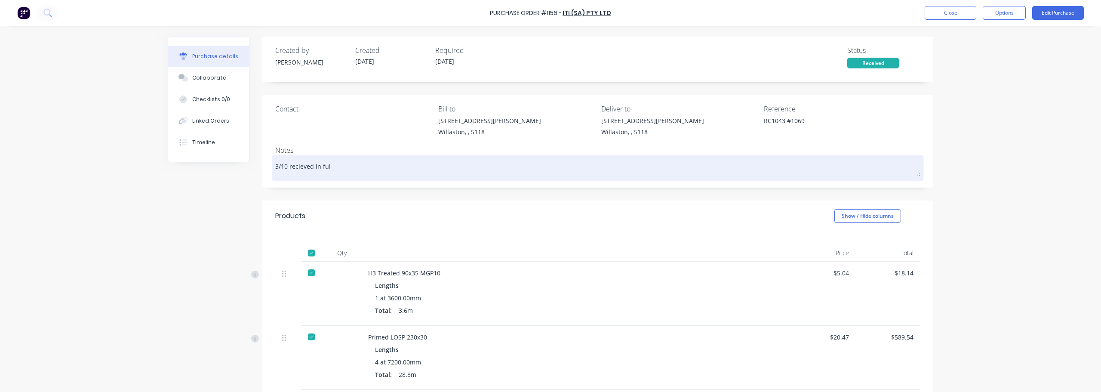
type textarea "x"
type textarea "3/10 recieved in full"
type textarea "x"
type textarea "3/10 recieved in full"
type textarea "x"
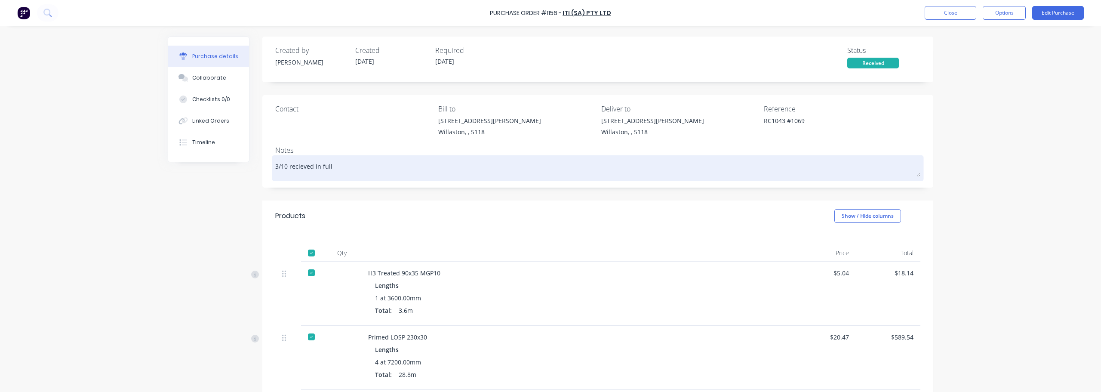
type textarea "3/10 recieved in full E"
type textarea "x"
click at [347, 168] on textarea "3/10 received in full ES" at bounding box center [597, 166] width 645 height 19
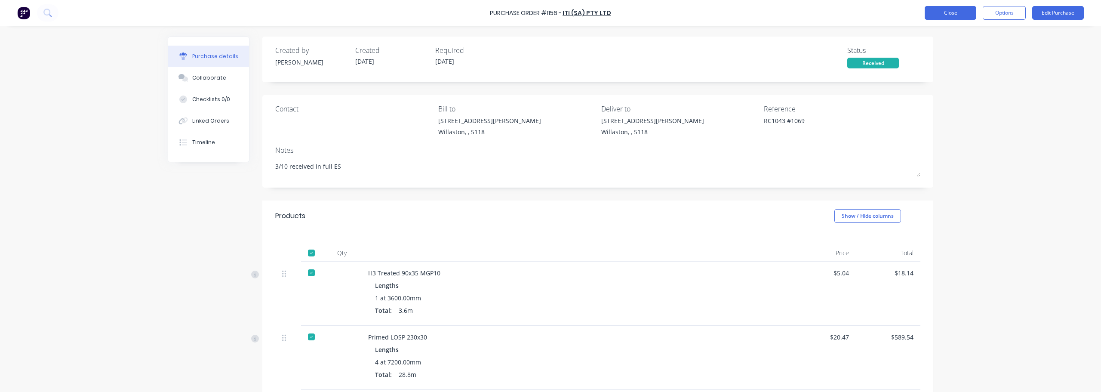
click at [954, 12] on button "Close" at bounding box center [950, 13] width 52 height 14
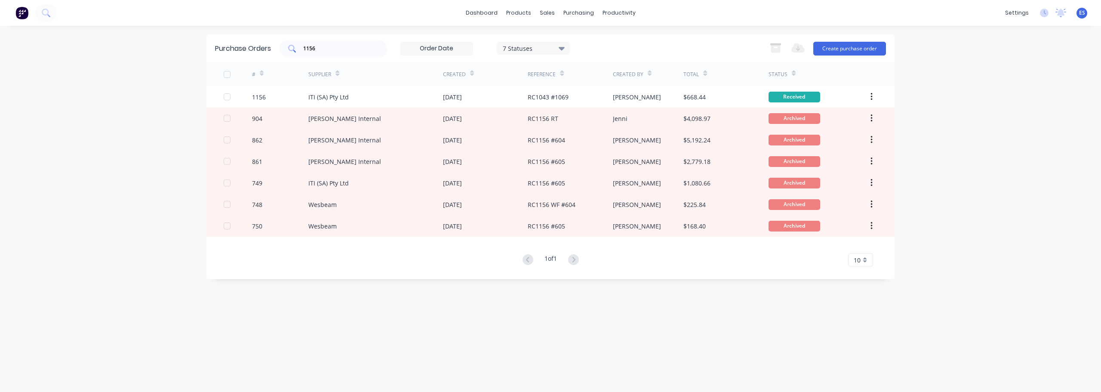
click at [333, 52] on input "1156" at bounding box center [337, 48] width 71 height 9
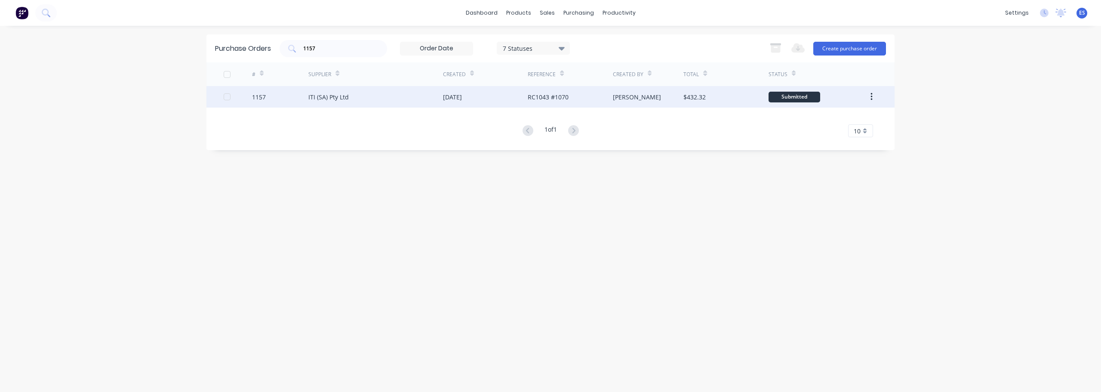
click at [426, 97] on div "ITI (SA) Pty Ltd" at bounding box center [375, 96] width 135 height 21
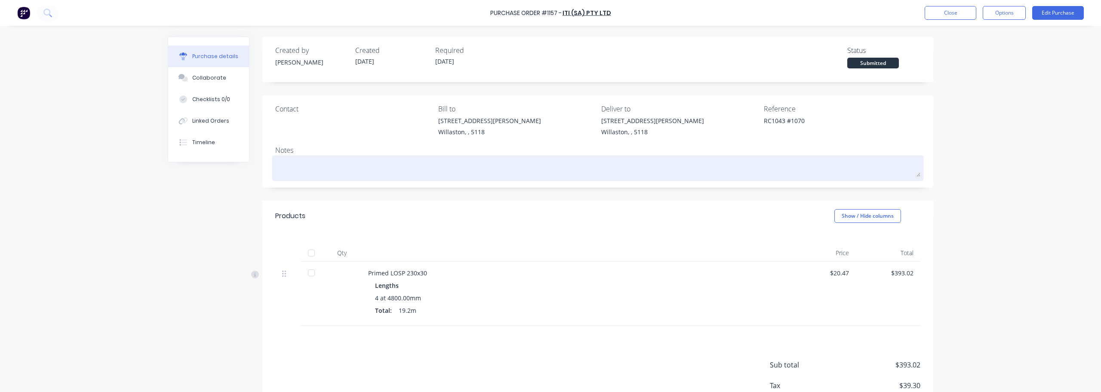
click at [310, 167] on textarea at bounding box center [597, 166] width 645 height 19
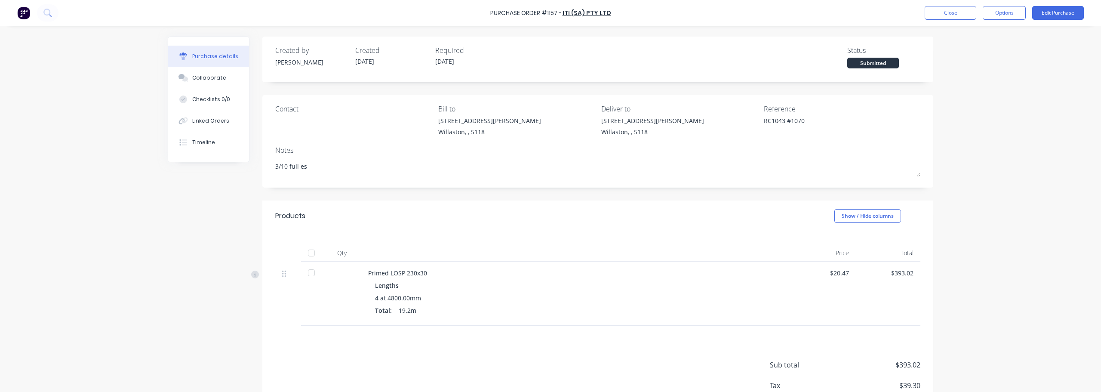
click at [310, 248] on div at bounding box center [311, 252] width 17 height 17
click at [954, 18] on button "Close" at bounding box center [950, 13] width 52 height 14
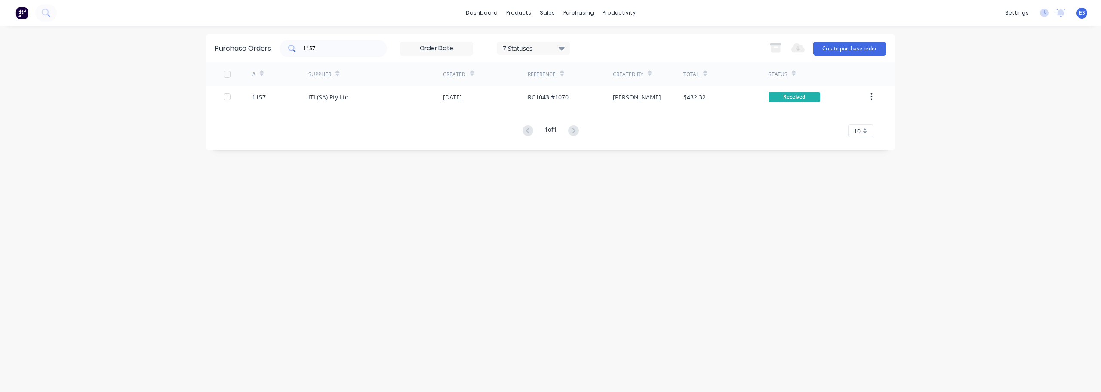
click at [332, 43] on div "1157" at bounding box center [332, 48] width 107 height 17
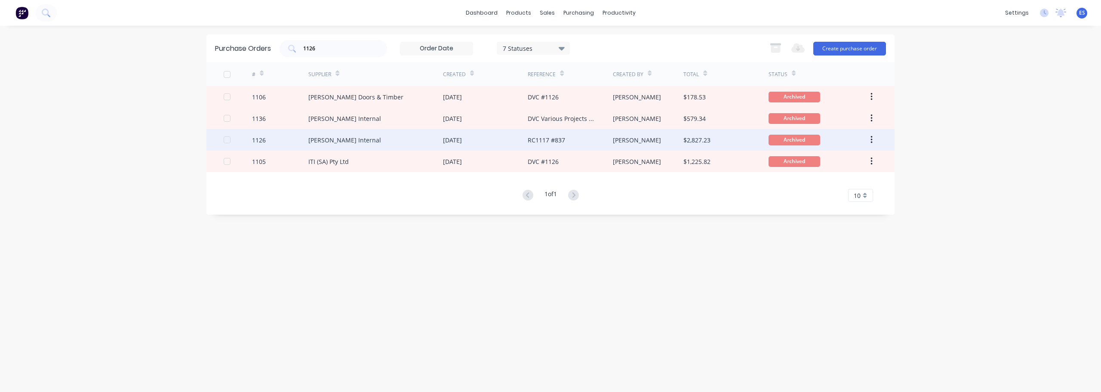
click at [364, 142] on div "[PERSON_NAME] Internal" at bounding box center [375, 139] width 135 height 21
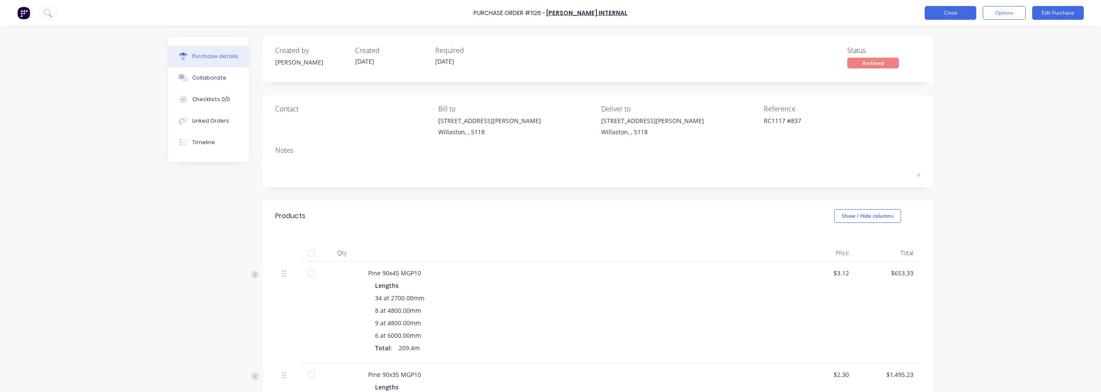
click at [951, 9] on button "Close" at bounding box center [950, 13] width 52 height 14
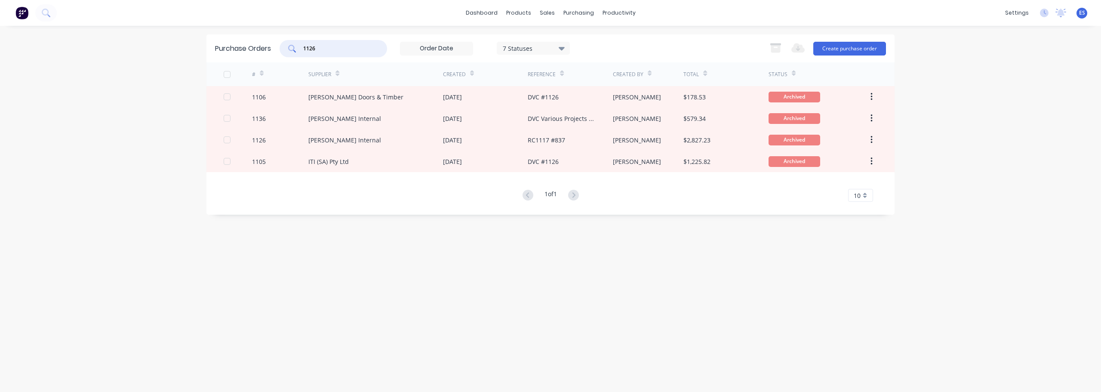
click at [353, 52] on input "1126" at bounding box center [337, 48] width 71 height 9
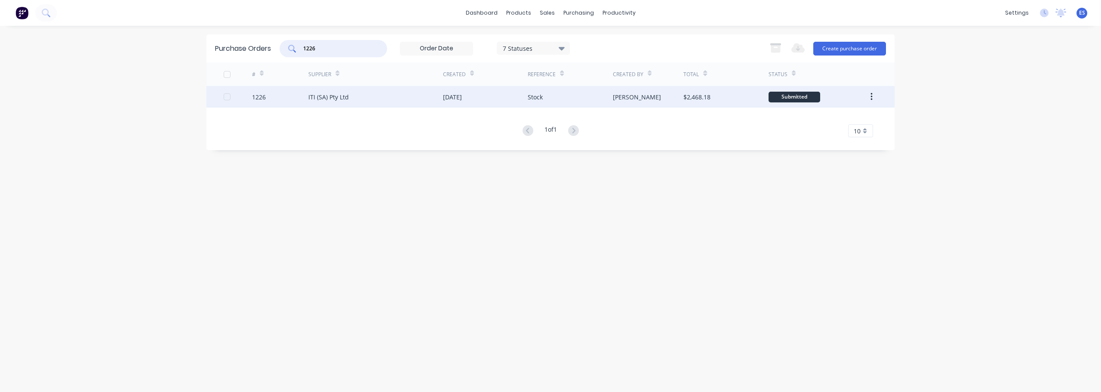
click at [415, 102] on div "ITI (SA) Pty Ltd" at bounding box center [375, 96] width 135 height 21
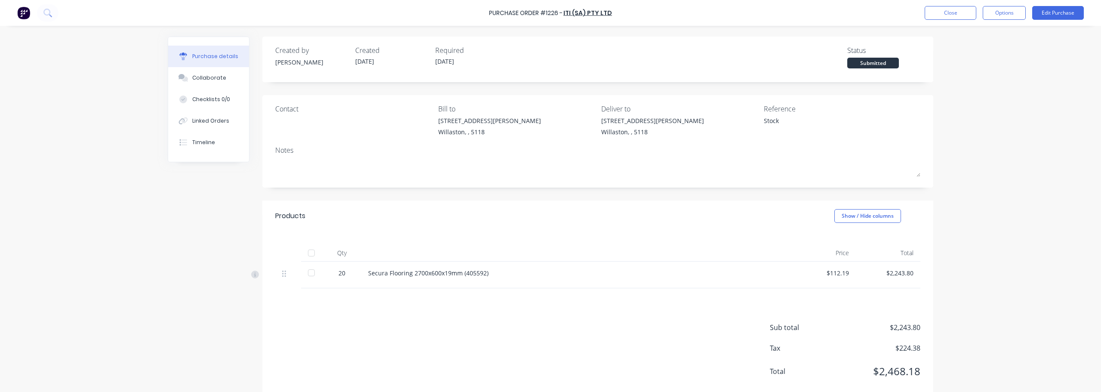
click at [313, 253] on div at bounding box center [311, 252] width 17 height 17
click at [949, 14] on button "Close" at bounding box center [950, 13] width 52 height 14
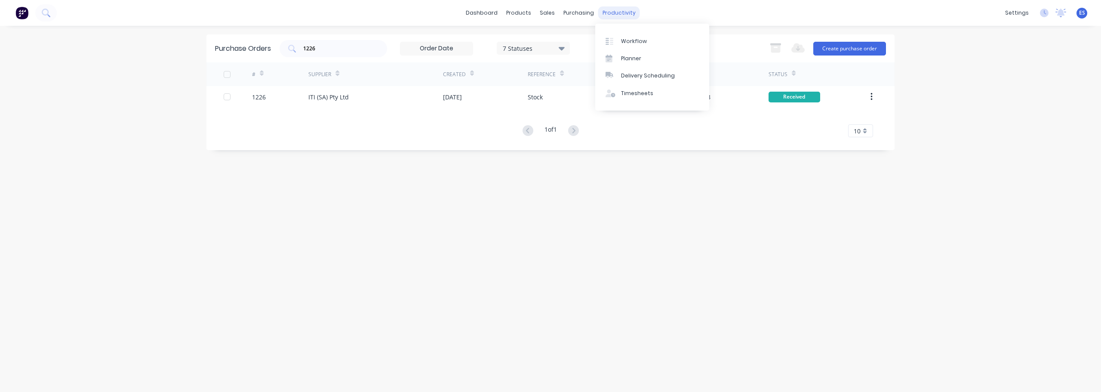
click at [619, 18] on div "productivity" at bounding box center [619, 12] width 42 height 13
click at [625, 36] on link "Workflow" at bounding box center [652, 40] width 114 height 17
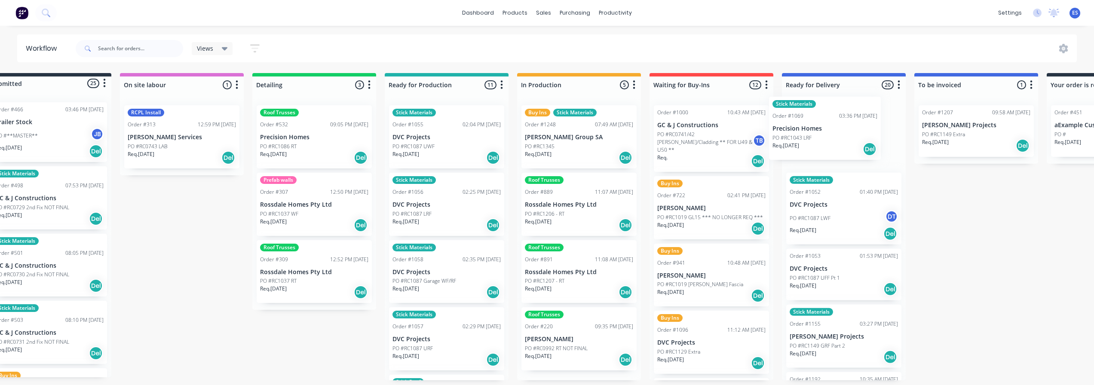
scroll to position [0, 34]
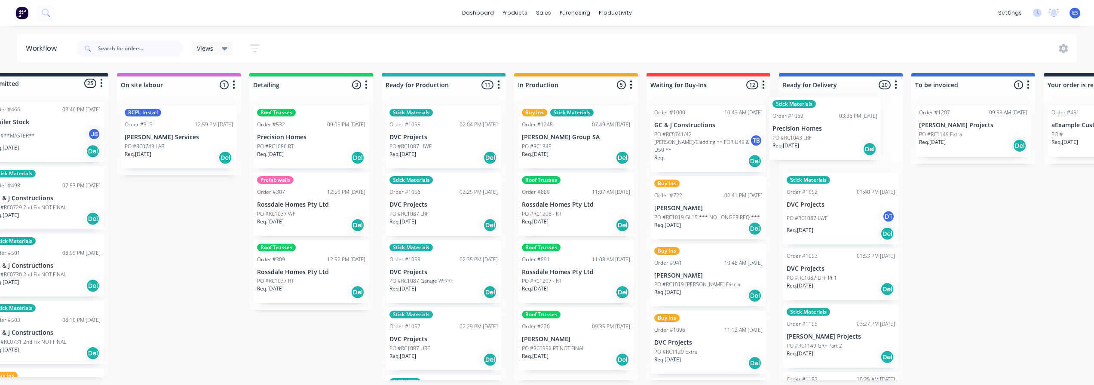
drag, startPoint x: 595, startPoint y: 142, endPoint x: 817, endPoint y: 132, distance: 221.6
click at [817, 132] on div "Submitted 25 Status colour #273444 hex #273444 Save Cancel Summaries Total orde…" at bounding box center [739, 226] width 1559 height 307
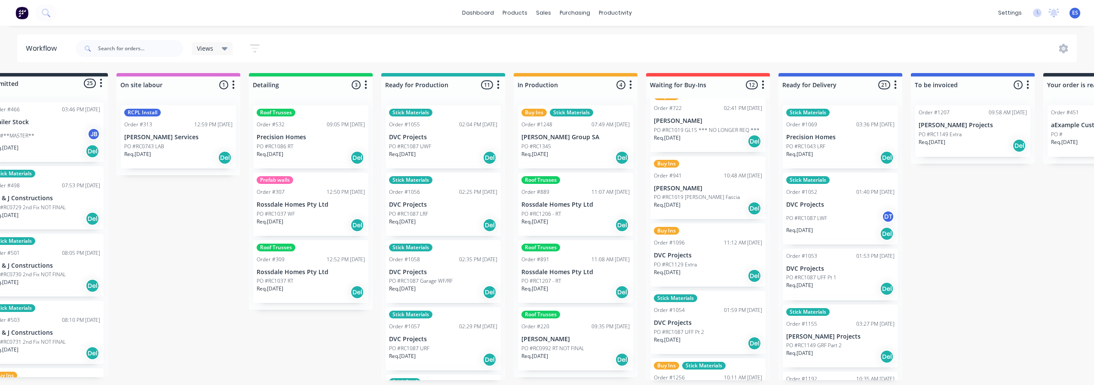
scroll to position [0, 0]
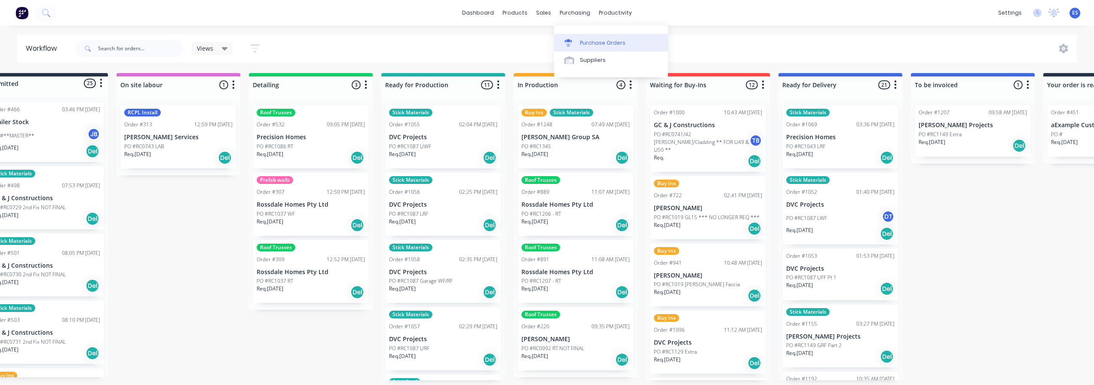
click at [589, 43] on div "Purchase Orders" at bounding box center [603, 43] width 46 height 8
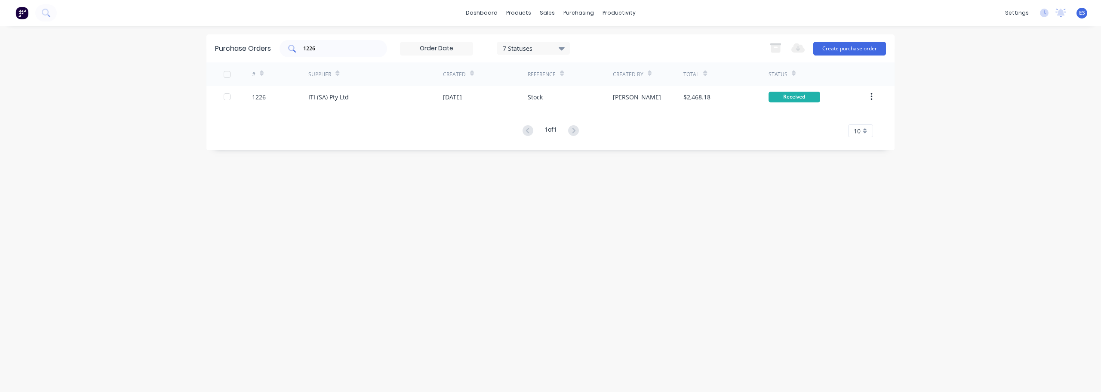
click at [354, 48] on input "1226" at bounding box center [337, 48] width 71 height 9
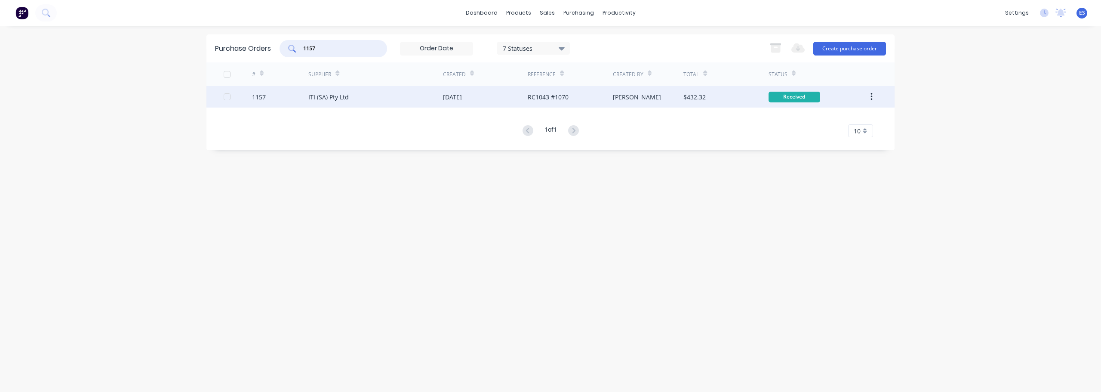
click at [462, 96] on div "[DATE]" at bounding box center [452, 96] width 19 height 9
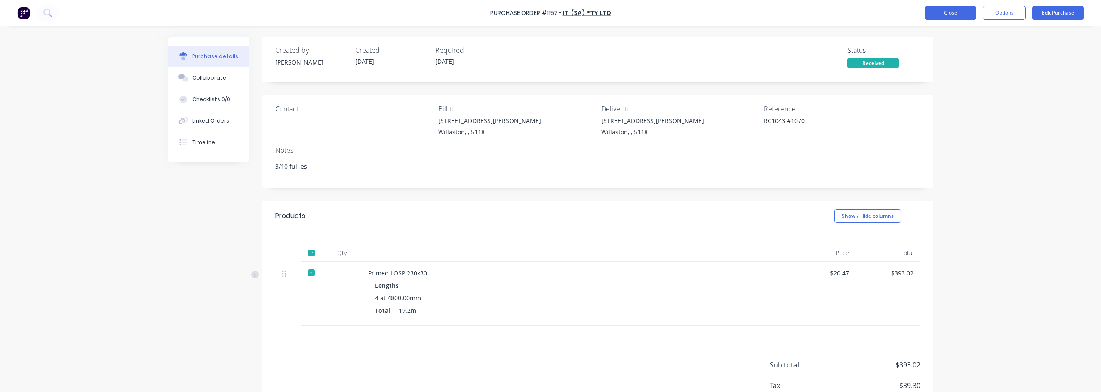
click at [958, 15] on button "Close" at bounding box center [950, 13] width 52 height 14
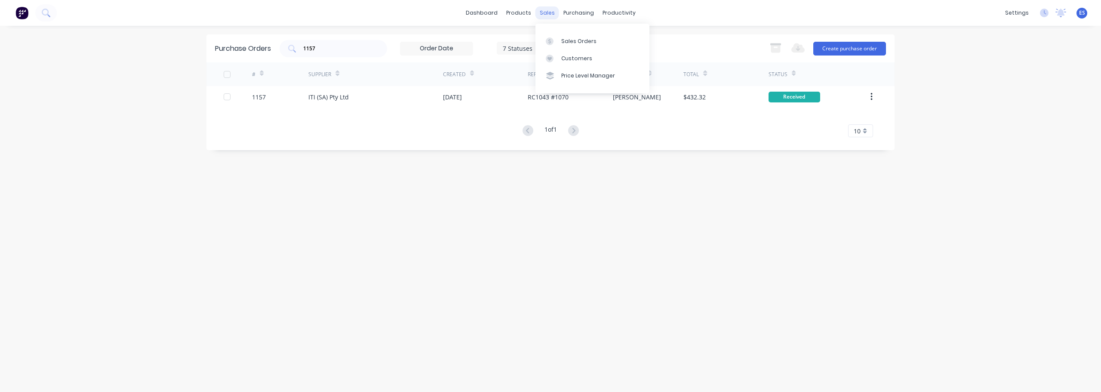
click at [546, 13] on div "sales" at bounding box center [547, 12] width 24 height 13
click at [566, 40] on div "Sales Orders" at bounding box center [578, 41] width 35 height 8
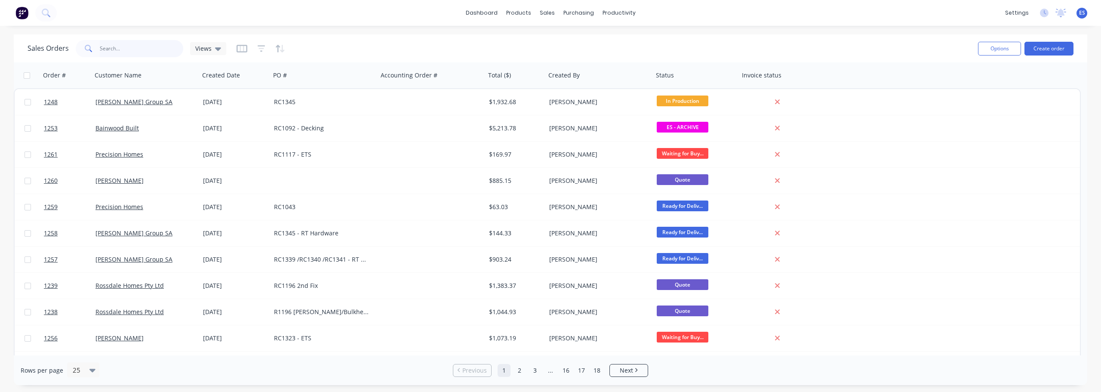
click at [160, 52] on input "text" at bounding box center [142, 48] width 84 height 17
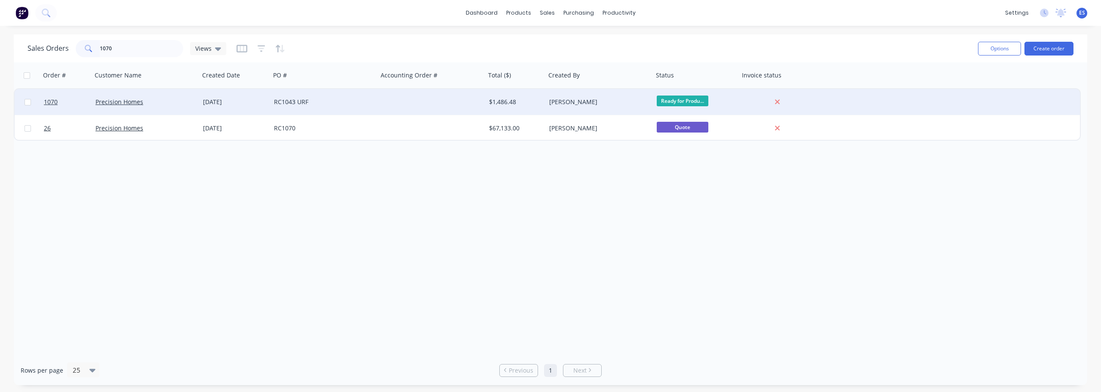
click at [180, 110] on div "Precision Homes" at bounding box center [145, 102] width 107 height 26
